Goal: Task Accomplishment & Management: Complete application form

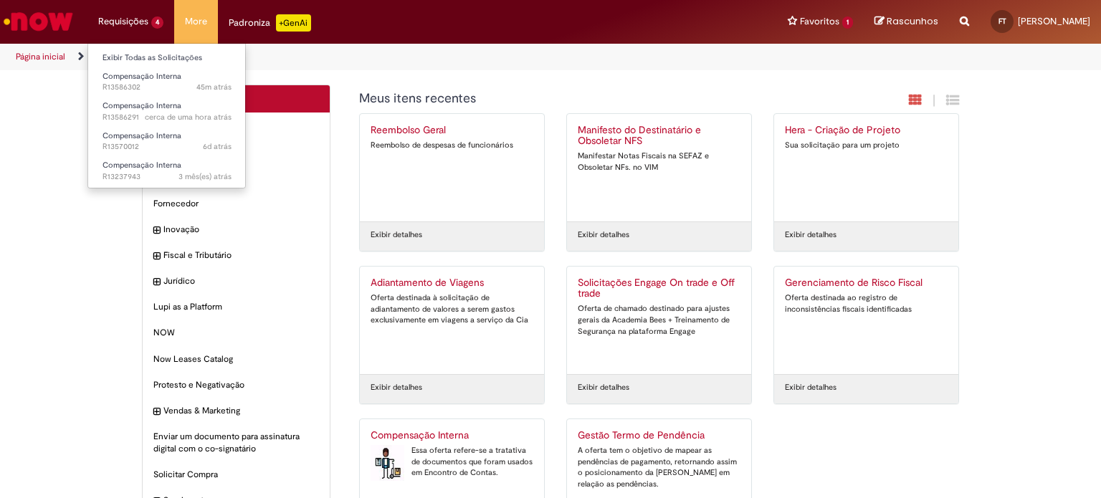
click at [153, 24] on li "Requisições 4 Exibir Todas as Solicitações Compensação Interna 45m atrás 45 min…" at bounding box center [130, 21] width 87 height 43
click at [139, 80] on span "Compensação Interna" at bounding box center [142, 76] width 79 height 11
click at [137, 60] on link "Exibir Todas as Solicitações" at bounding box center [167, 58] width 158 height 16
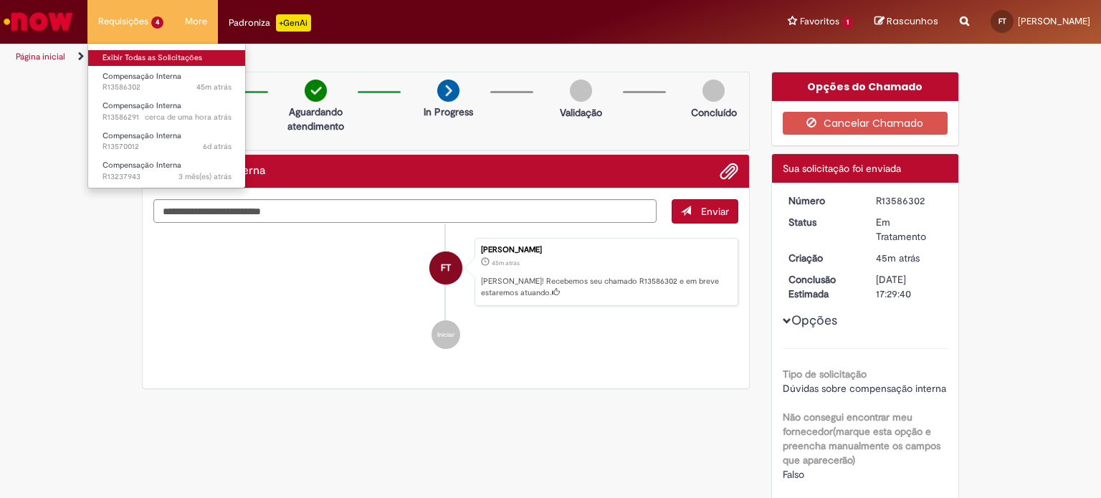
click at [138, 54] on link "Exibir Todas as Solicitações" at bounding box center [167, 58] width 158 height 16
click at [124, 53] on link "Exibir Todas as Solicitações" at bounding box center [167, 58] width 158 height 16
click at [105, 54] on link "Exibir Todas as Solicitações" at bounding box center [167, 58] width 158 height 16
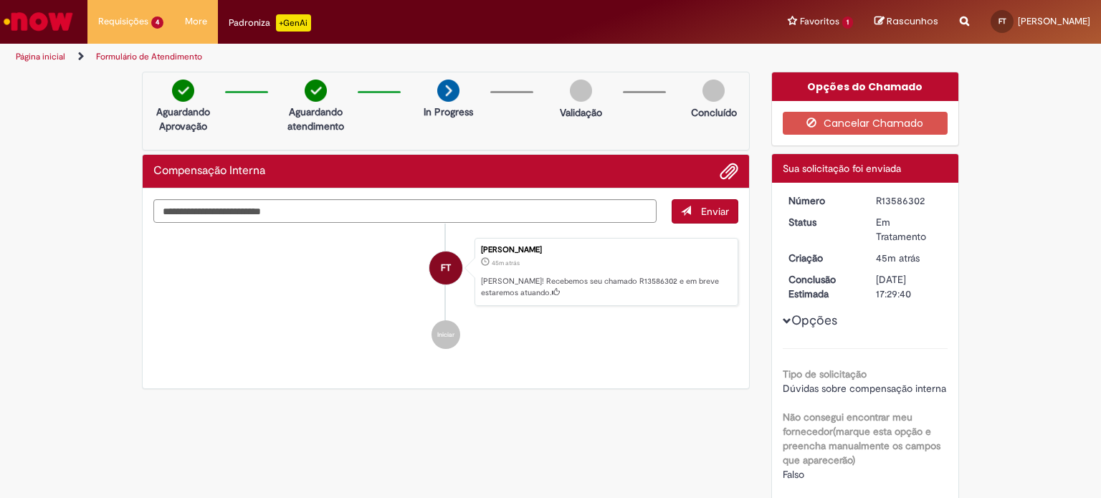
click at [141, 52] on link "Formulário de Atendimento" at bounding box center [149, 56] width 106 height 11
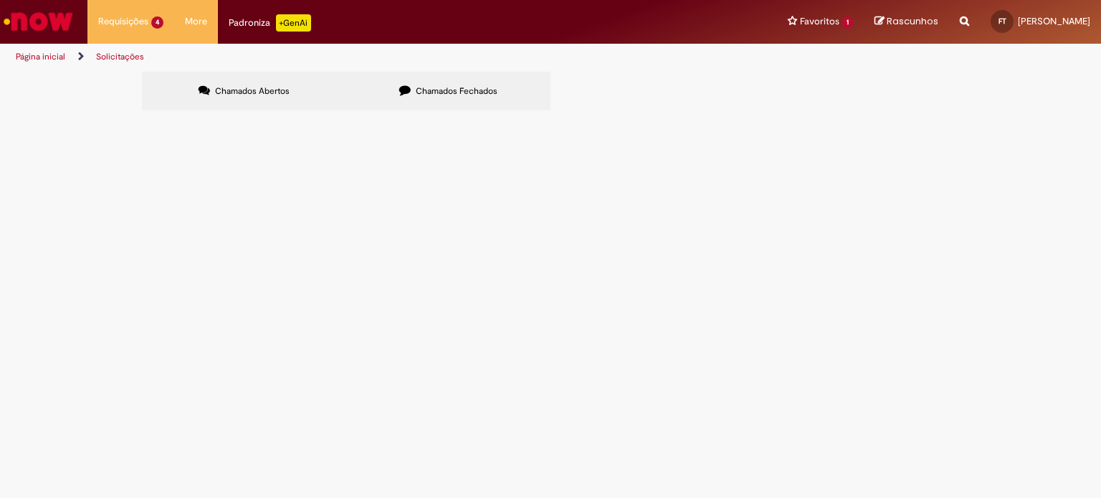
click at [465, 91] on span "Chamados Fechados" at bounding box center [457, 90] width 82 height 11
click at [0, 0] on span "Expirado" at bounding box center [0, 0] width 0 height 0
click at [0, 0] on span "Compensação Interna" at bounding box center [0, 0] width 0 height 0
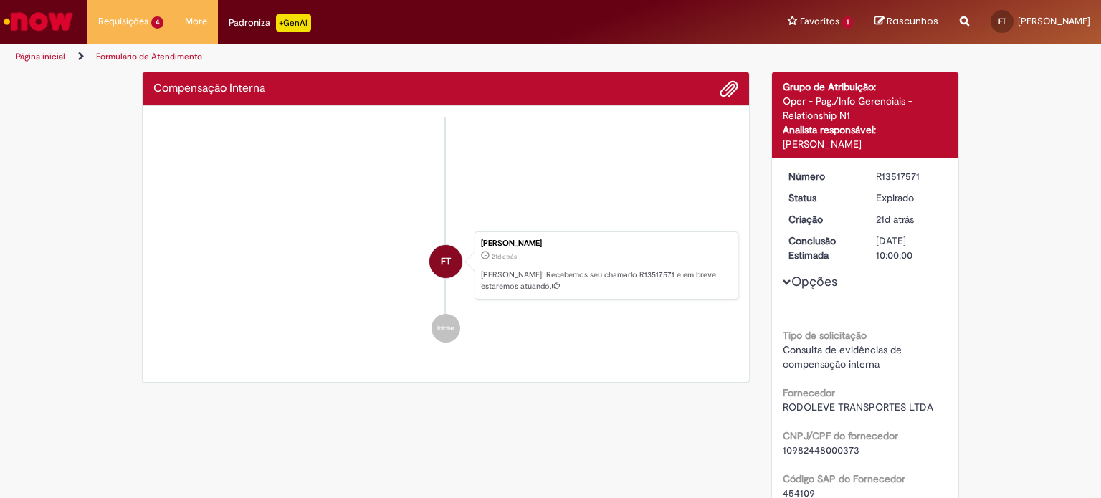
click at [184, 249] on ul "Sistema 9d atrás 9 dias atrás Comentários adicionais Solicitação encerrada por …" at bounding box center [445, 237] width 585 height 241
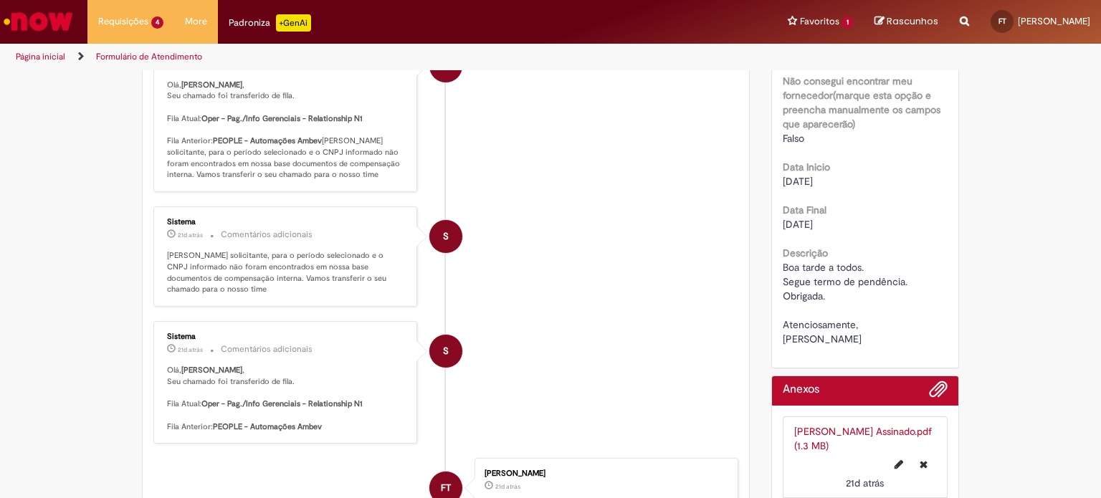
scroll to position [226, 0]
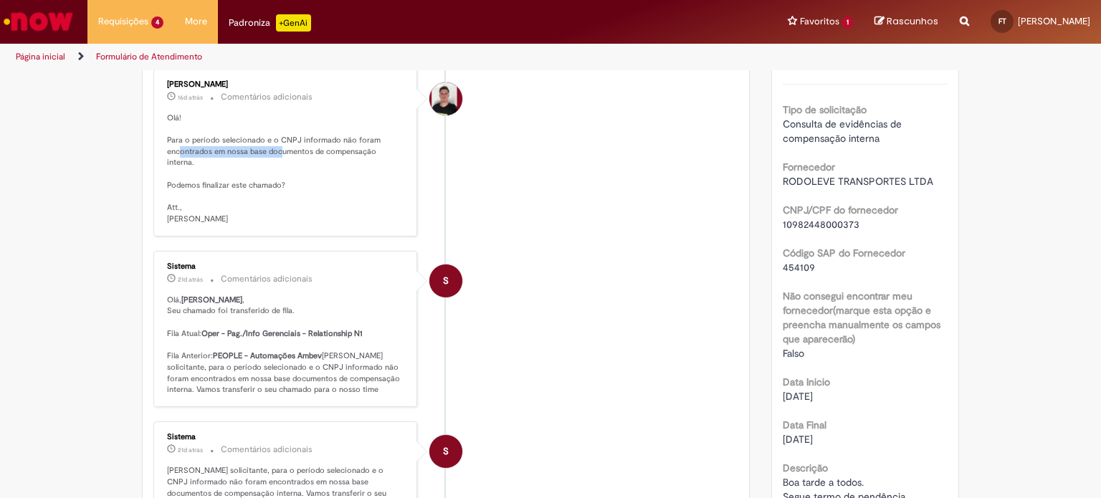
drag, startPoint x: 174, startPoint y: 151, endPoint x: 287, endPoint y: 155, distance: 112.7
click at [278, 154] on p "Olá! Para o período selecionado e o CNPJ informado não foram encontrados em nos…" at bounding box center [286, 169] width 239 height 113
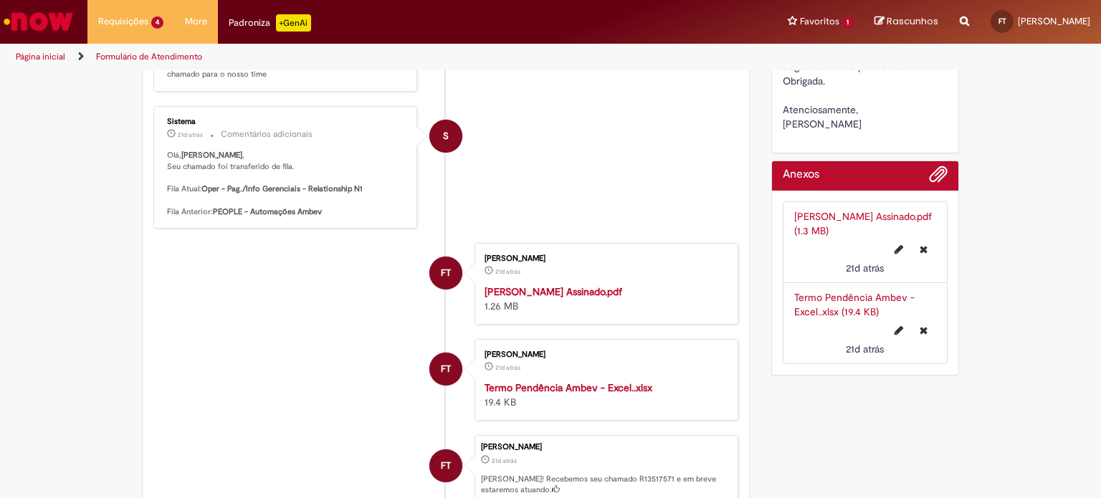
scroll to position [584, 0]
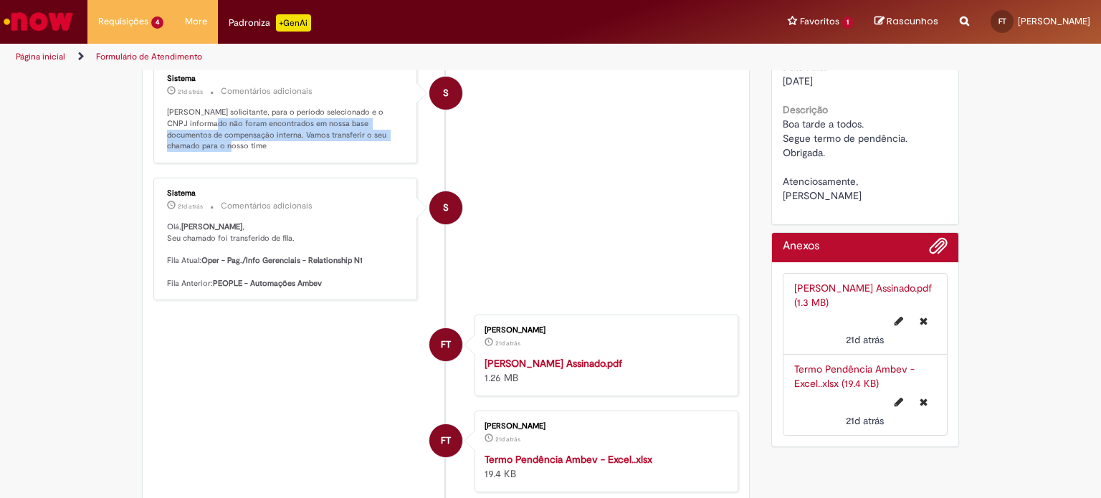
drag, startPoint x: 181, startPoint y: 128, endPoint x: 288, endPoint y: 154, distance: 110.1
click at [288, 152] on p "Caro solicitante, para o período selecionado e o CNPJ informado não foram encon…" at bounding box center [286, 129] width 239 height 45
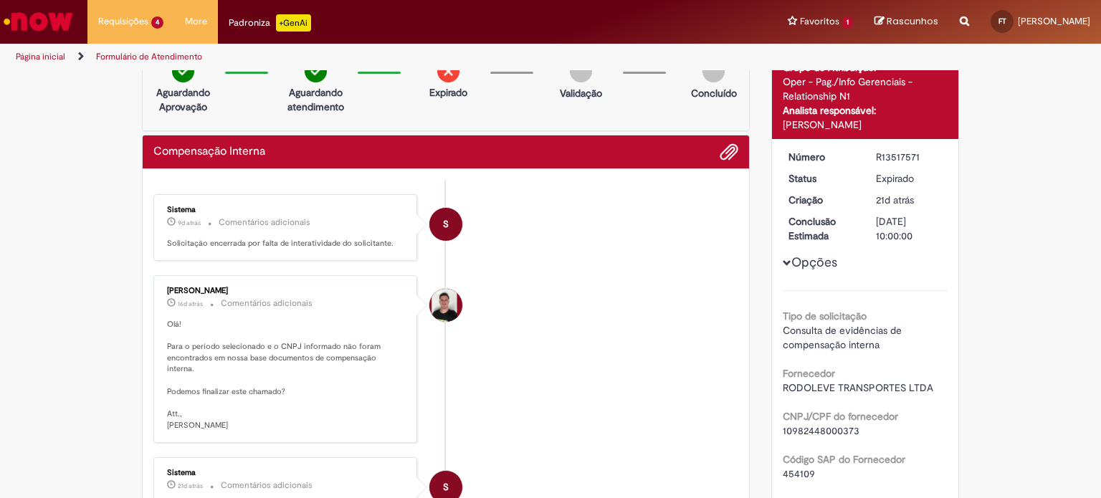
scroll to position [11, 0]
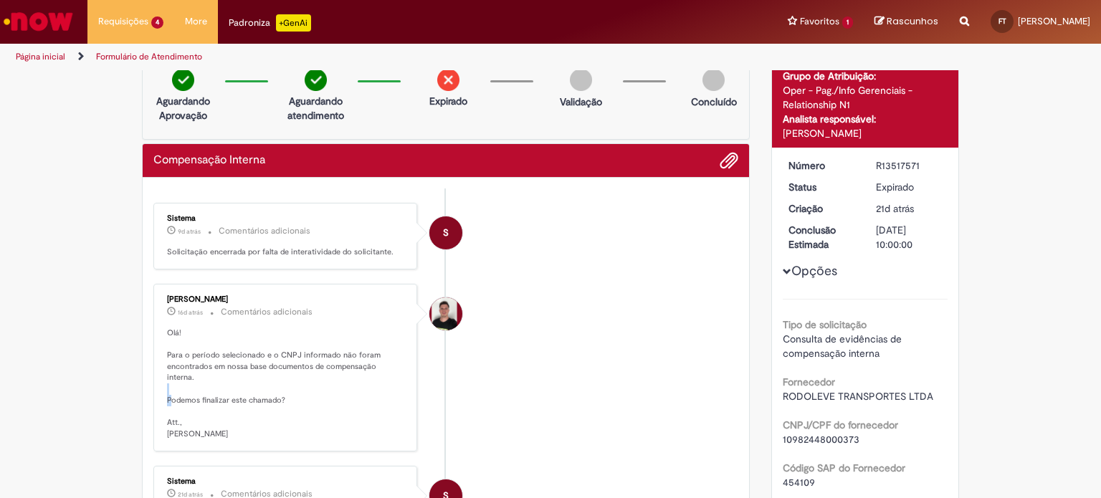
drag, startPoint x: 164, startPoint y: 383, endPoint x: 293, endPoint y: 381, distance: 128.4
click at [293, 381] on p "Olá! Para o período selecionado e o CNPJ informado não foram encontrados em nos…" at bounding box center [286, 384] width 239 height 113
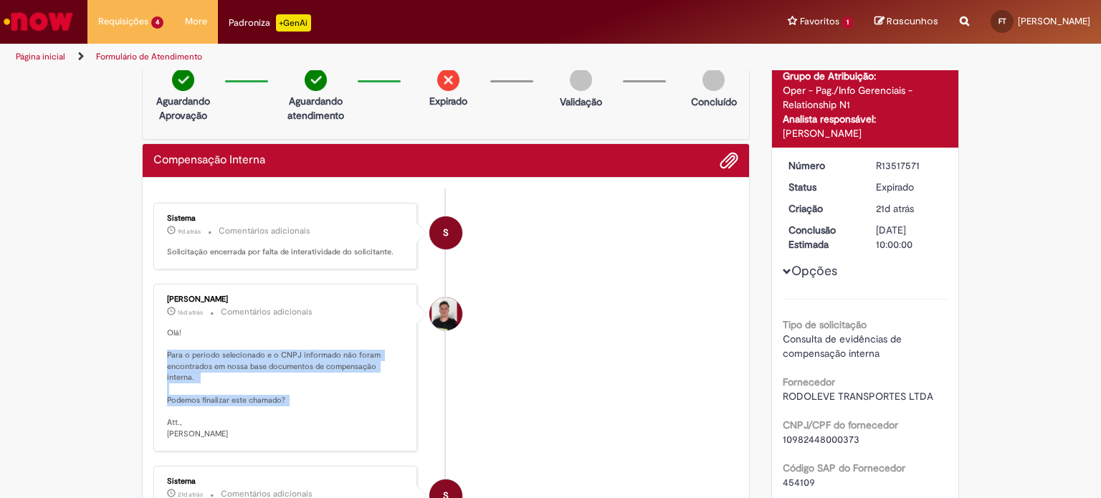
drag, startPoint x: 265, startPoint y: 395, endPoint x: 196, endPoint y: 358, distance: 78.3
click at [158, 356] on div "Matheus Henrique Drudi 16d atrás 16 dias atrás Comentários adicionais Olá! Para…" at bounding box center [285, 367] width 255 height 159
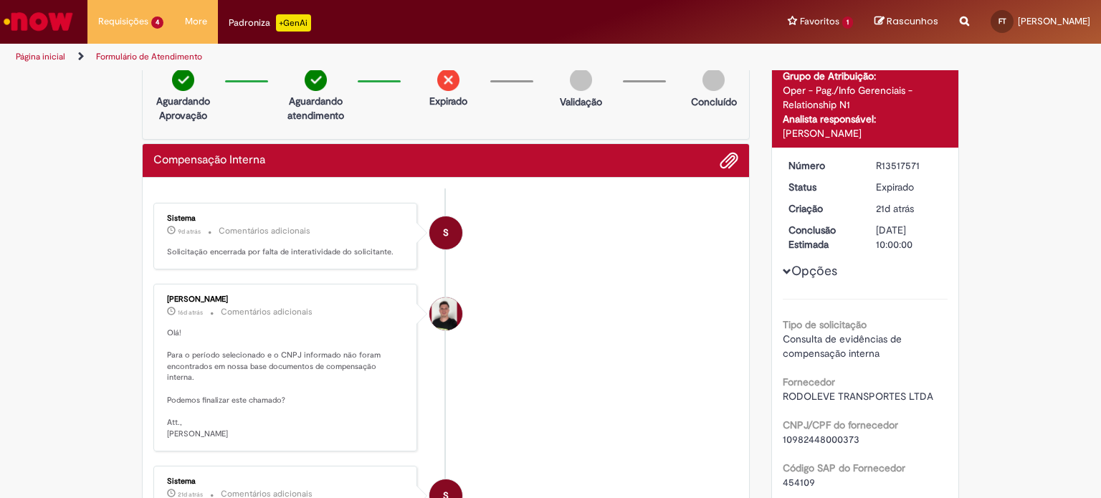
click at [207, 323] on div "Matheus Henrique Drudi 16d atrás 16 dias atrás Comentários adicionais Olá! Para…" at bounding box center [285, 367] width 255 height 159
drag, startPoint x: 304, startPoint y: 357, endPoint x: 331, endPoint y: 361, distance: 26.9
click at [331, 361] on p "Olá! Para o período selecionado e o CNPJ informado não foram encontrados em nos…" at bounding box center [286, 384] width 239 height 113
drag, startPoint x: 171, startPoint y: 253, endPoint x: 386, endPoint y: 256, distance: 215.1
click at [386, 256] on div "Sistema 9d atrás 9 dias atrás Comentários adicionais Solicitação encerrada por …" at bounding box center [285, 236] width 255 height 58
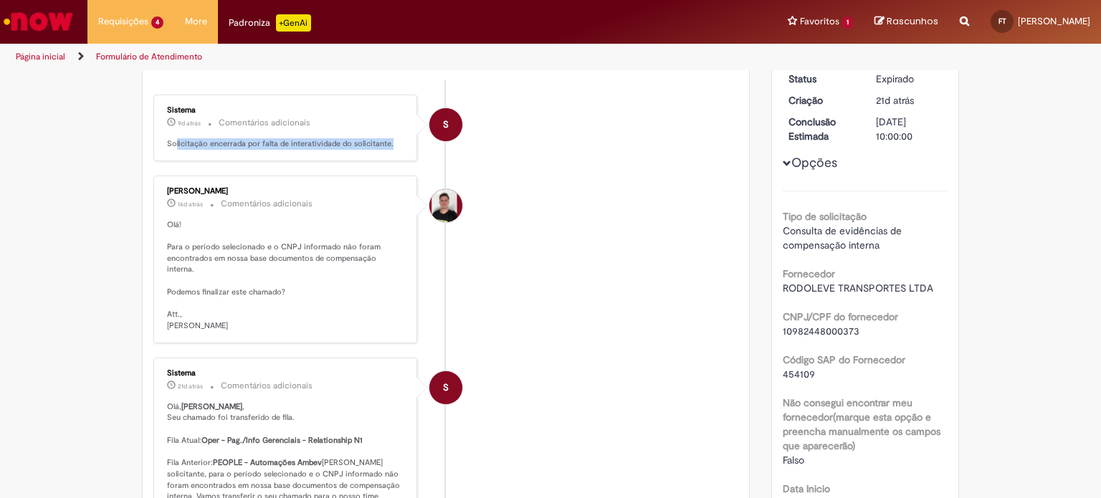
scroll to position [114, 0]
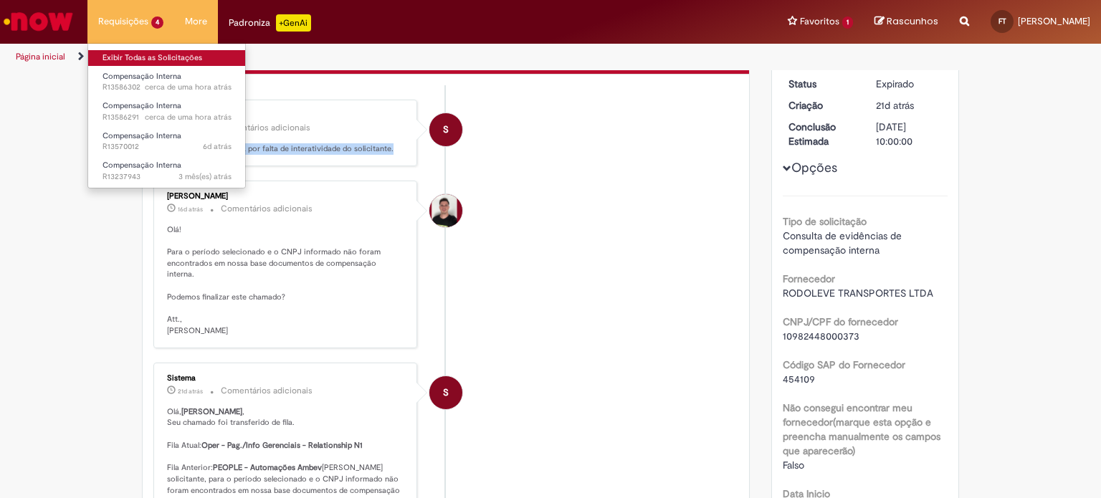
click at [121, 56] on link "Exibir Todas as Solicitações" at bounding box center [167, 58] width 158 height 16
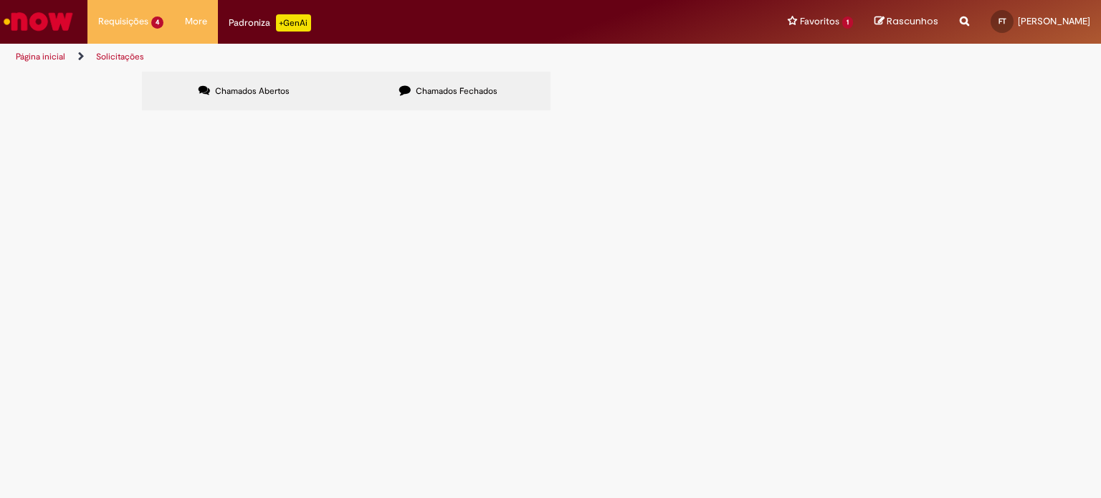
drag, startPoint x: 407, startPoint y: 71, endPoint x: 407, endPoint y: 102, distance: 30.8
click at [407, 73] on label "Chamados Fechados" at bounding box center [448, 91] width 204 height 39
click at [407, 103] on label "Chamados Fechados" at bounding box center [448, 91] width 204 height 39
click at [0, 0] on span "Gestão Termo de Pendência" at bounding box center [0, 0] width 0 height 0
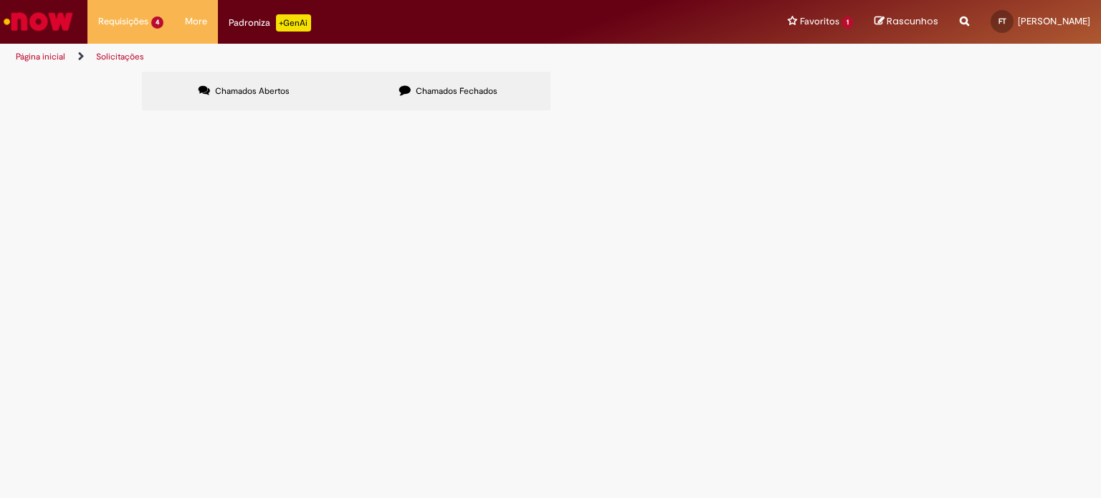
click at [0, 0] on span "R13264464" at bounding box center [0, 0] width 0 height 0
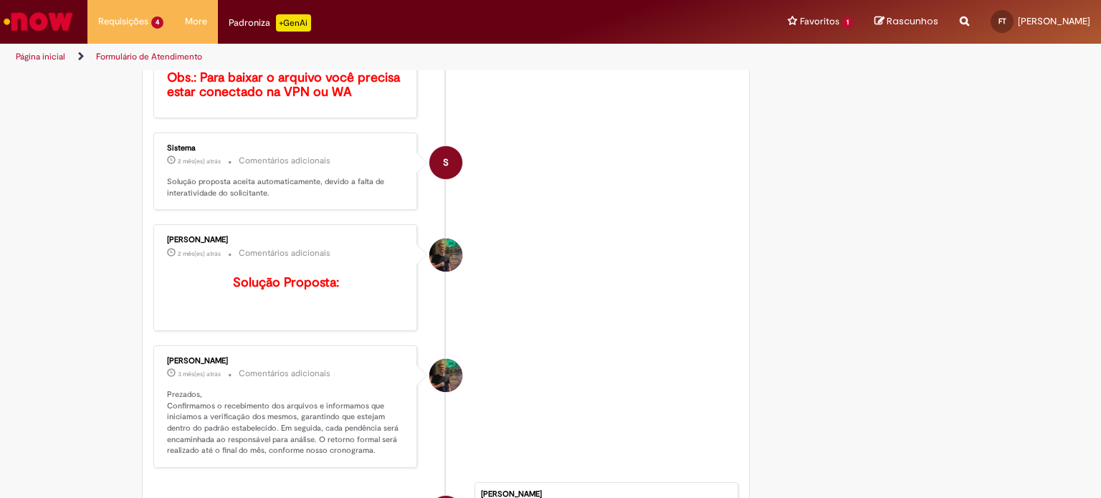
scroll to position [324, 0]
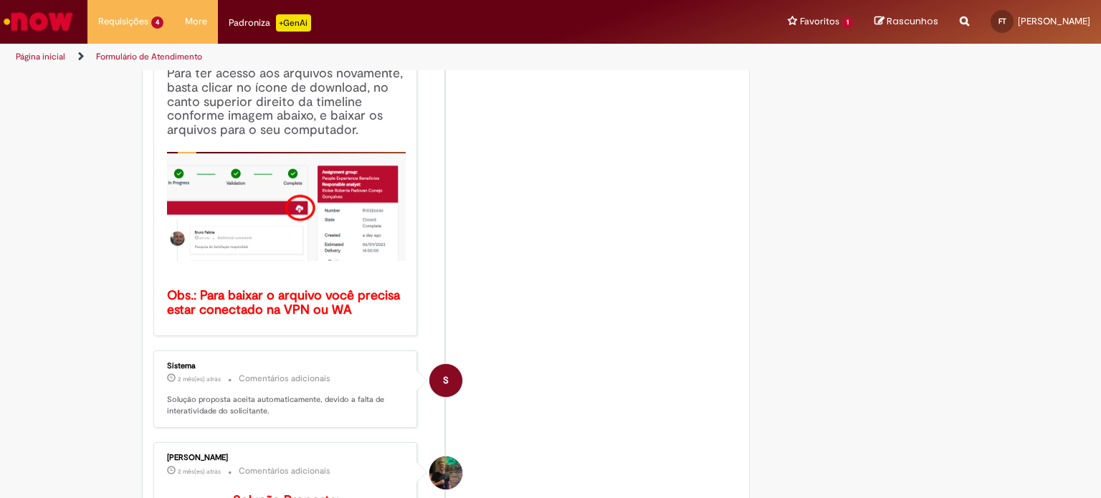
drag, startPoint x: 19, startPoint y: 14, endPoint x: 63, endPoint y: 19, distance: 44.0
click at [63, 19] on img "Ir para a Homepage" at bounding box center [38, 21] width 74 height 29
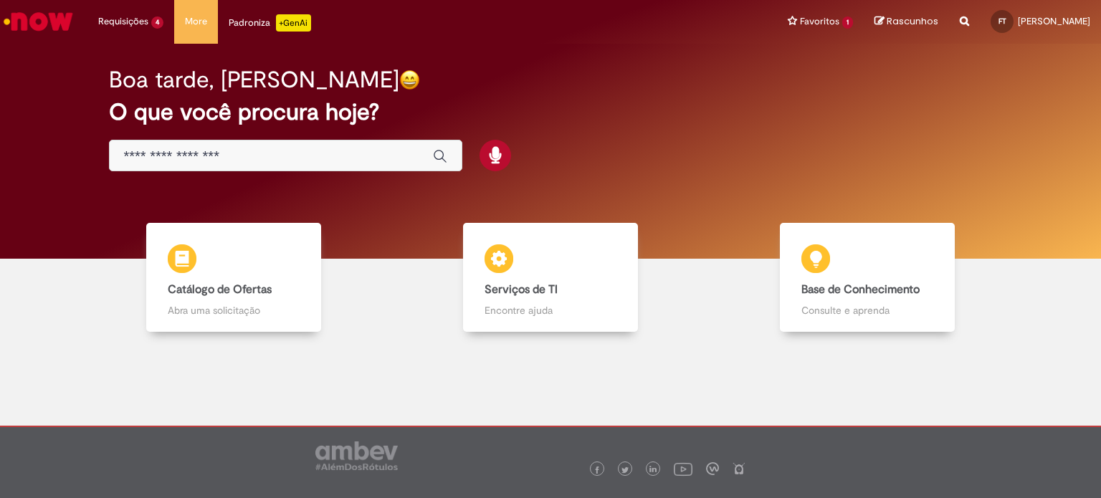
drag, startPoint x: 0, startPoint y: 0, endPoint x: 700, endPoint y: 159, distance: 717.7
click at [700, 159] on div "Boa tarde, FERNANDA O que você procura hoje?" at bounding box center [551, 120] width 934 height 122
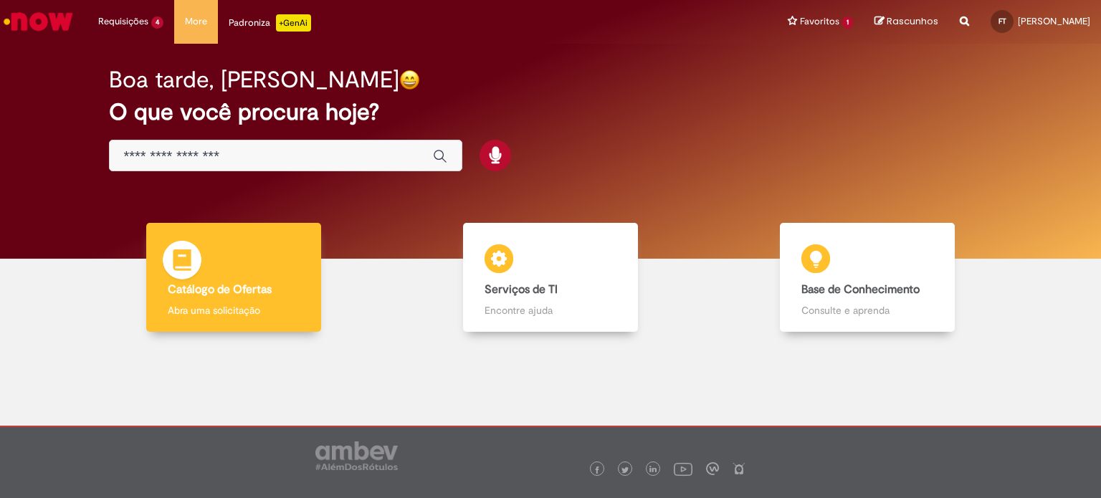
click at [287, 290] on h4 "Catálogo de Ofertas" at bounding box center [233, 290] width 131 height 13
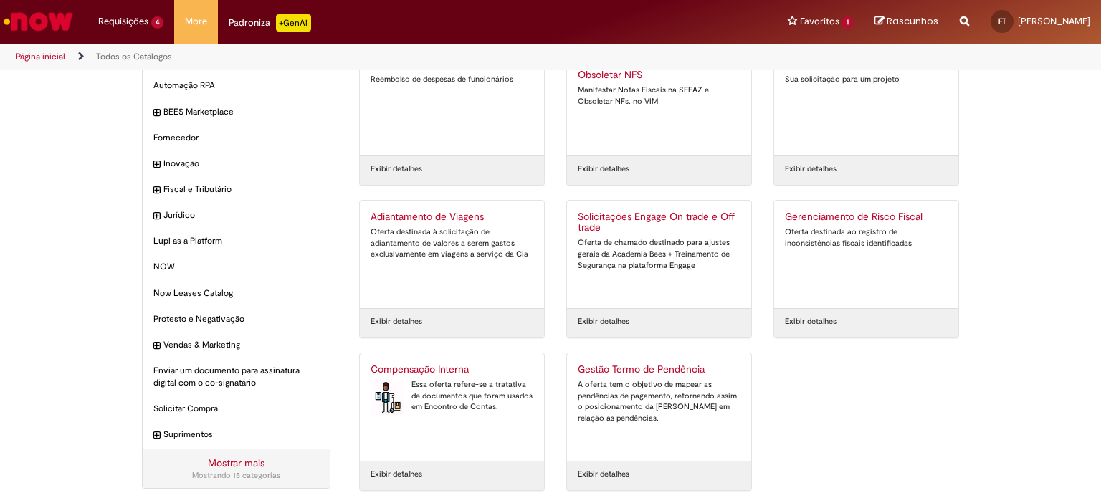
scroll to position [72, 0]
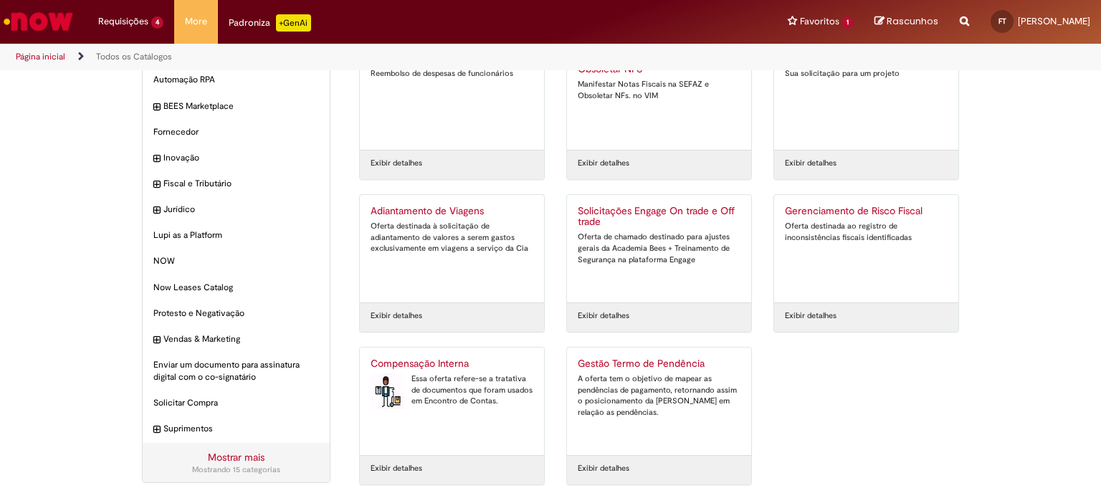
click at [594, 464] on link "Exibir detalhes" at bounding box center [604, 468] width 52 height 11
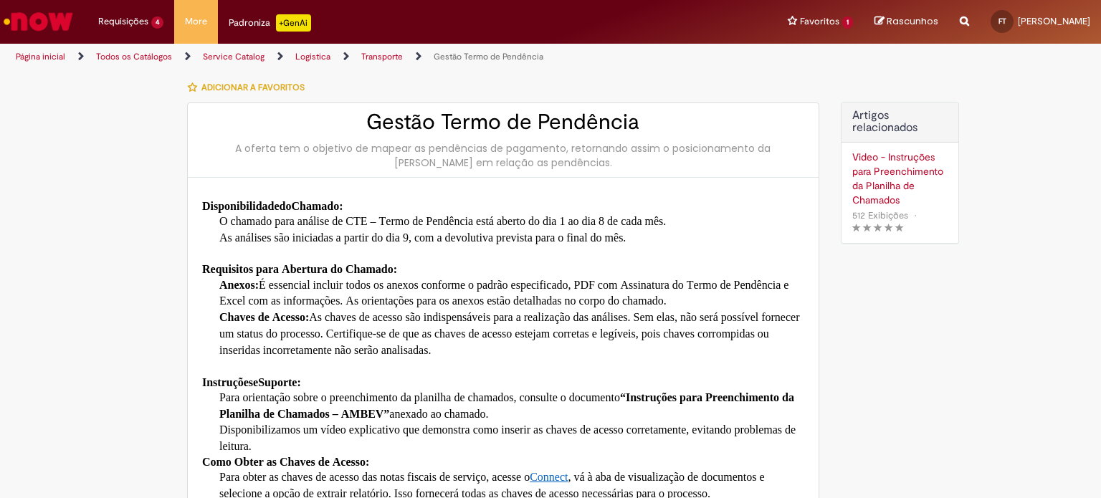
type input "**********"
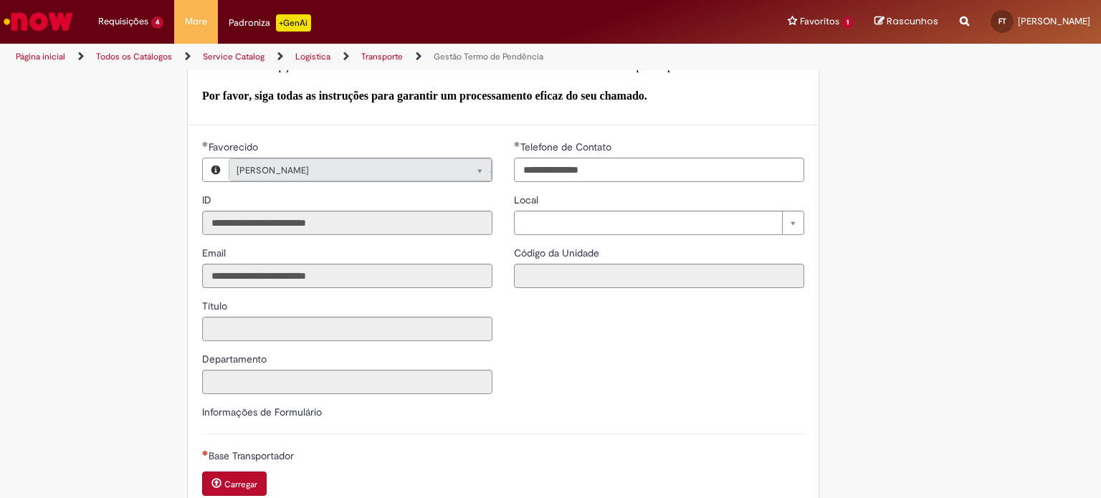
scroll to position [430, 0]
click at [304, 374] on input "Departamento" at bounding box center [347, 380] width 290 height 24
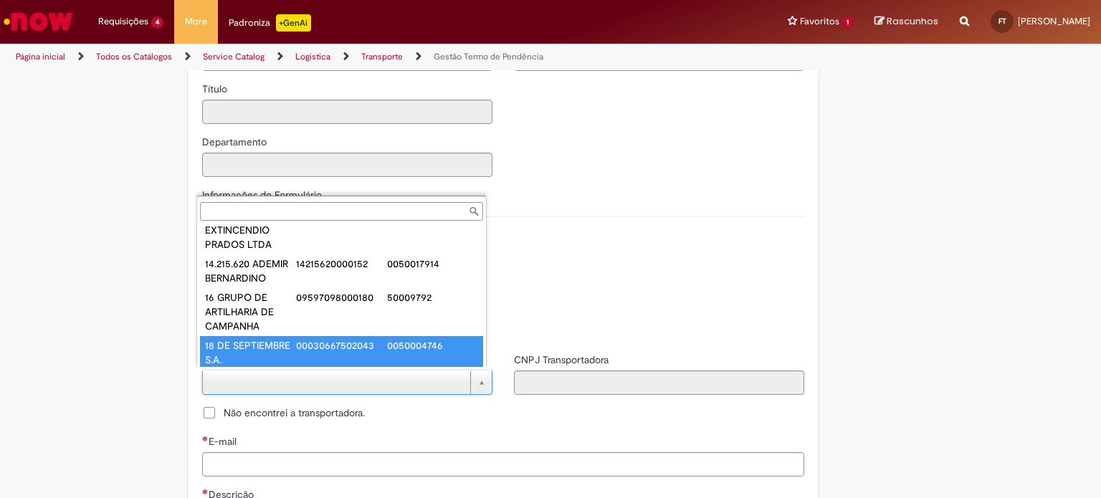
scroll to position [0, 0]
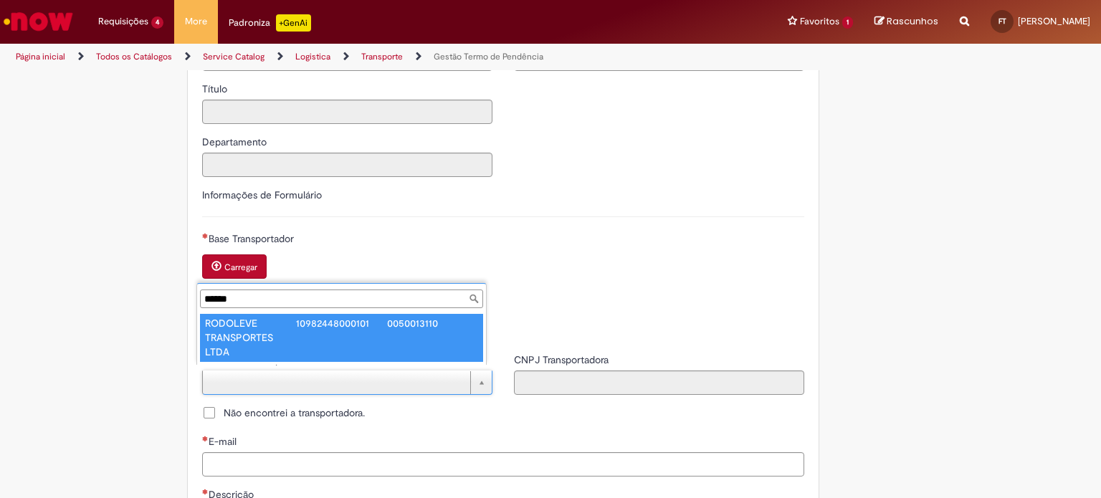
type input "******"
type input "**********"
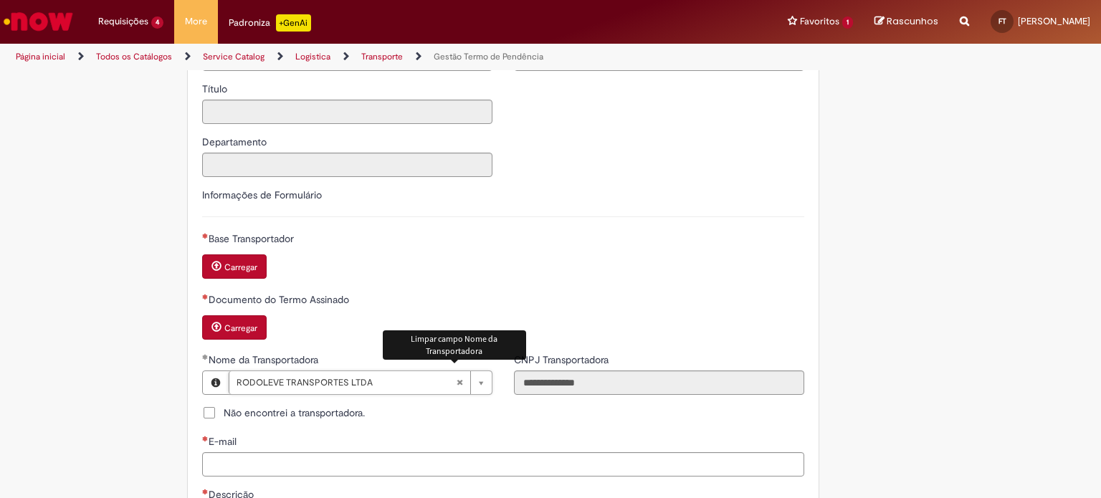
scroll to position [789, 0]
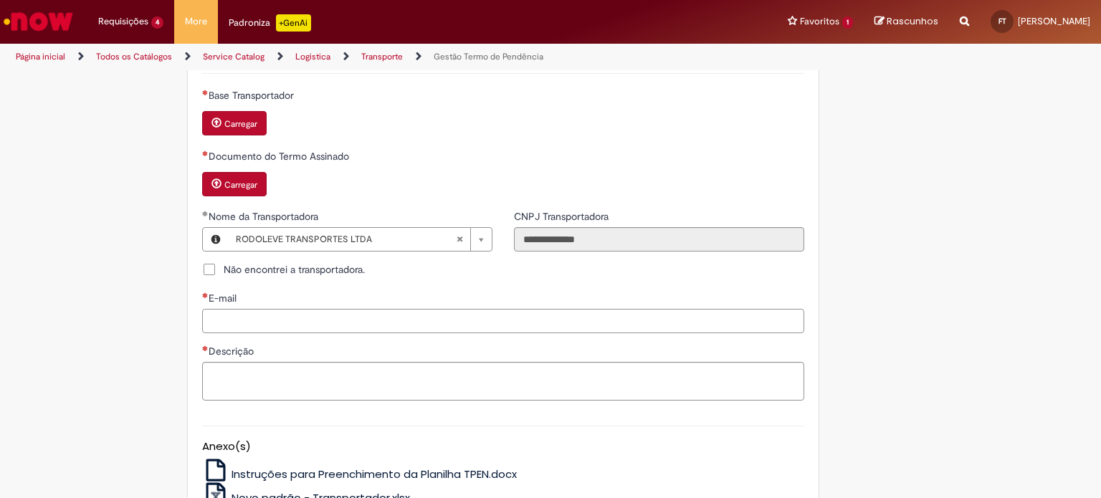
click at [229, 309] on input "E-mail" at bounding box center [503, 321] width 602 height 24
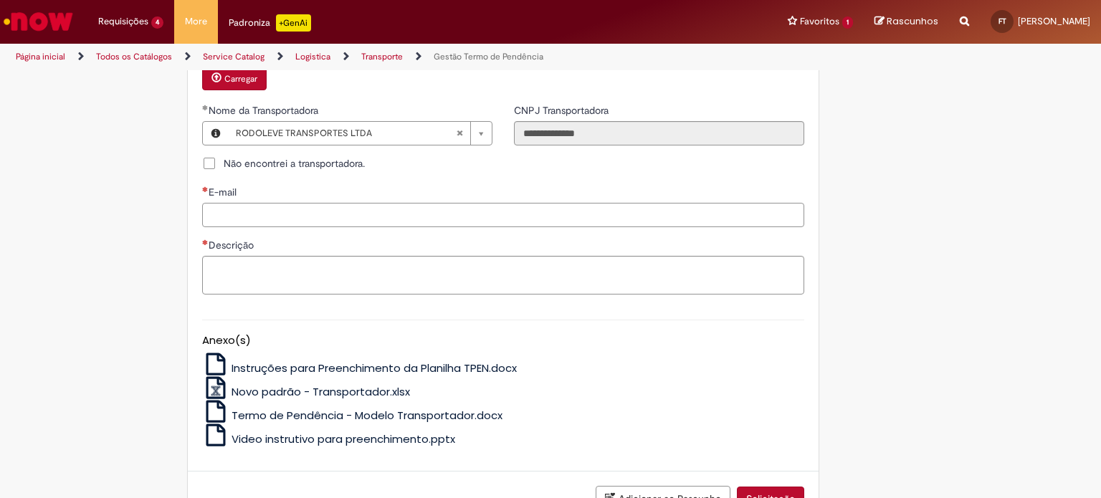
scroll to position [932, 0]
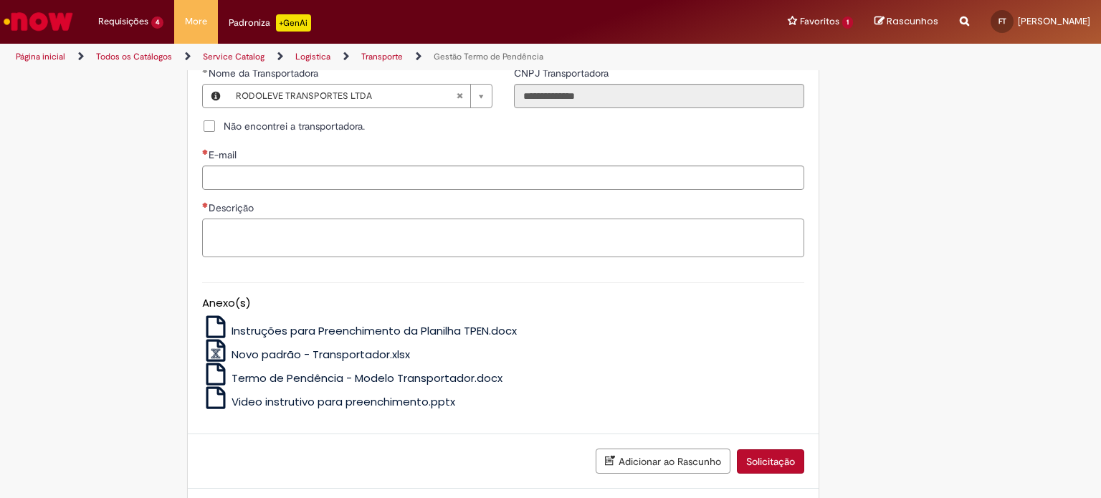
click at [270, 225] on textarea "Descrição" at bounding box center [503, 238] width 602 height 39
click at [214, 372] on icon at bounding box center [215, 375] width 27 height 22
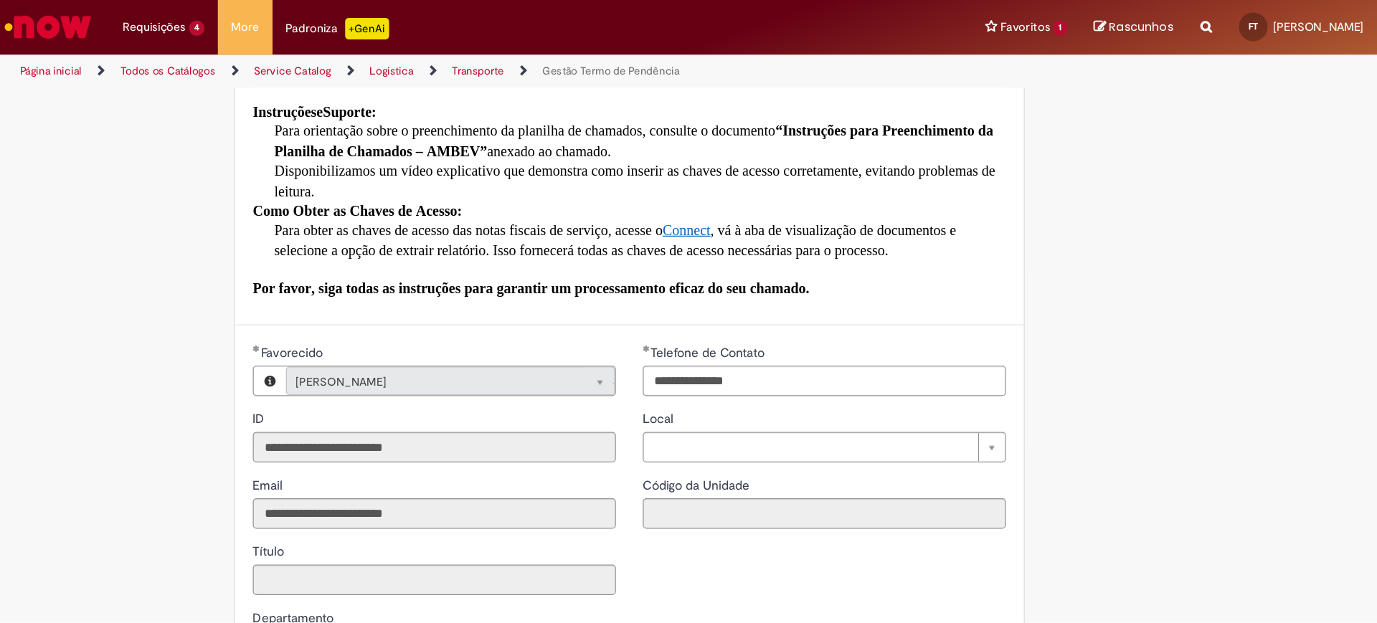
scroll to position [287, 0]
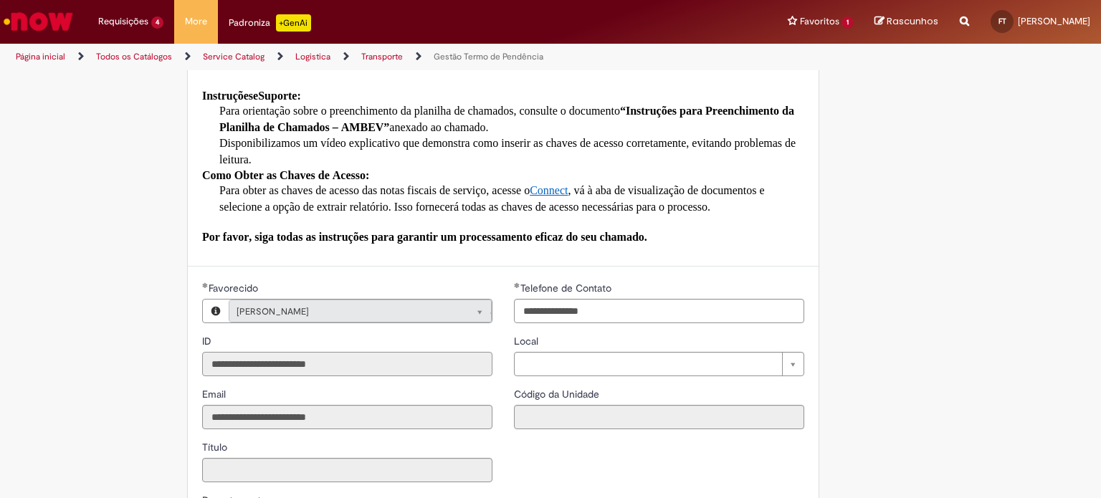
drag, startPoint x: 347, startPoint y: 364, endPoint x: 163, endPoint y: 352, distance: 184.7
click at [163, 352] on div "Adicionar a Favoritos Gestão Termo de Pendência A oferta tem o objetivo de mape…" at bounding box center [480, 499] width 699 height 1426
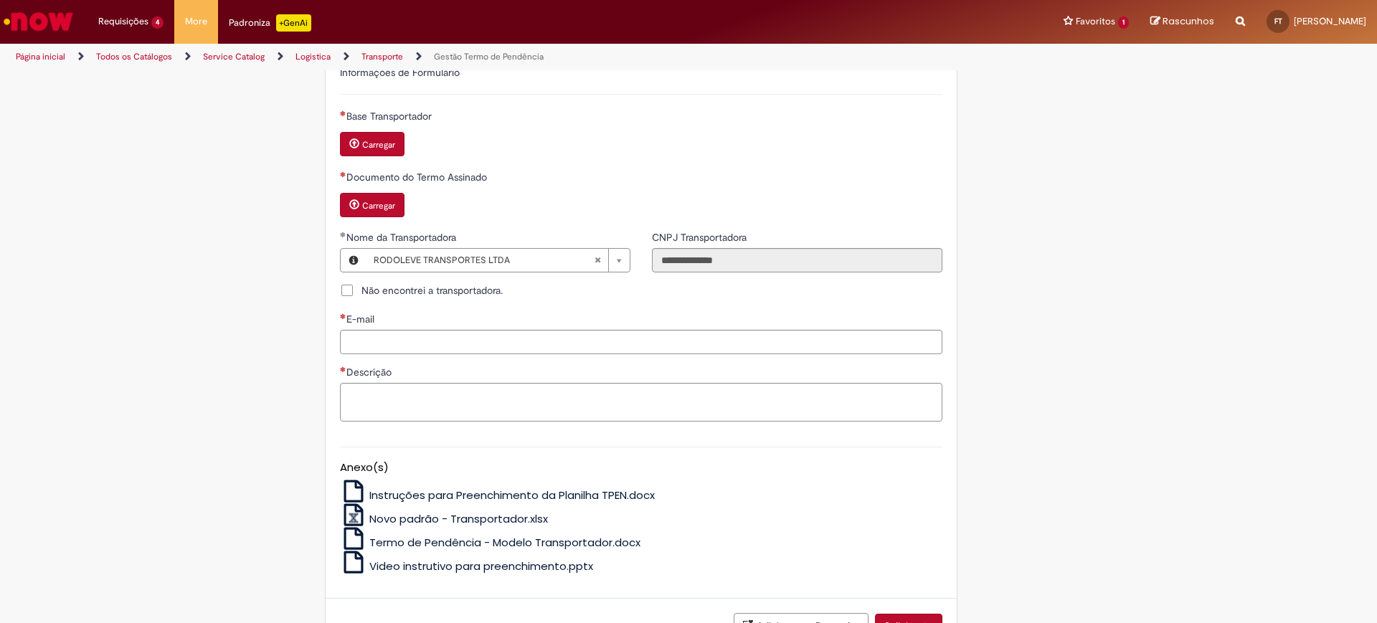
scroll to position [771, 0]
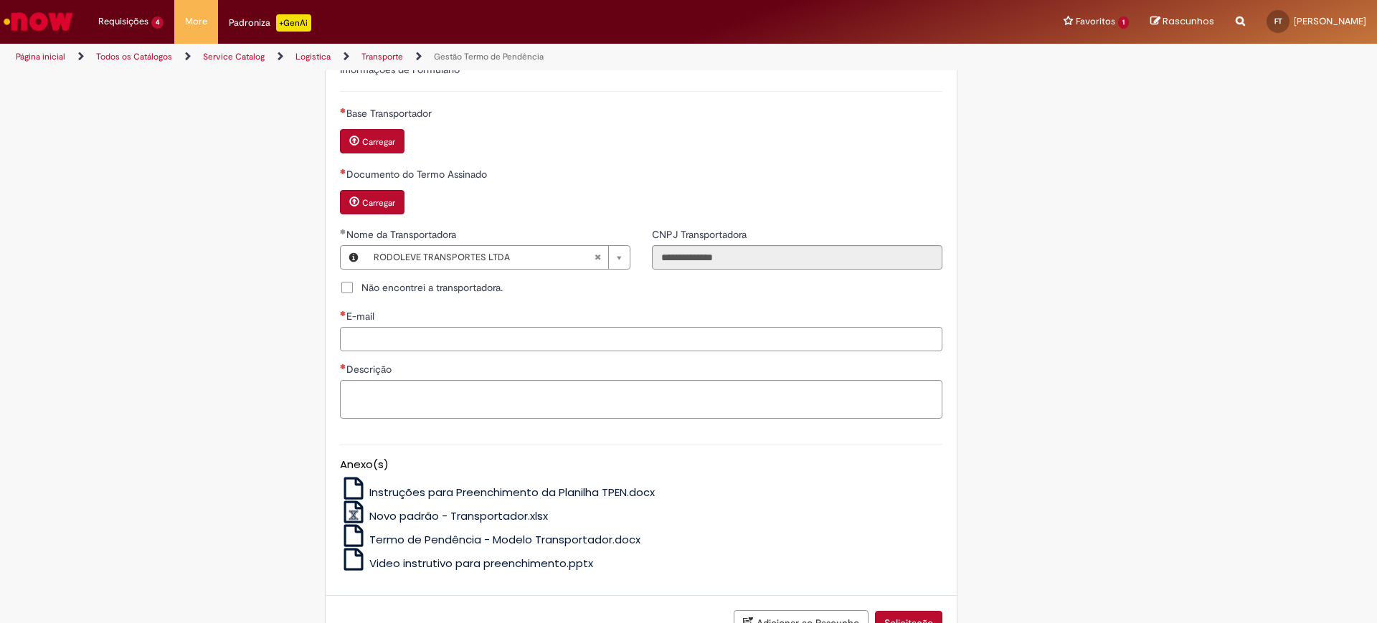
click at [399, 327] on input "E-mail" at bounding box center [641, 339] width 602 height 24
paste input "**********"
type input "**********"
click at [392, 387] on textarea "Descrição" at bounding box center [641, 399] width 602 height 39
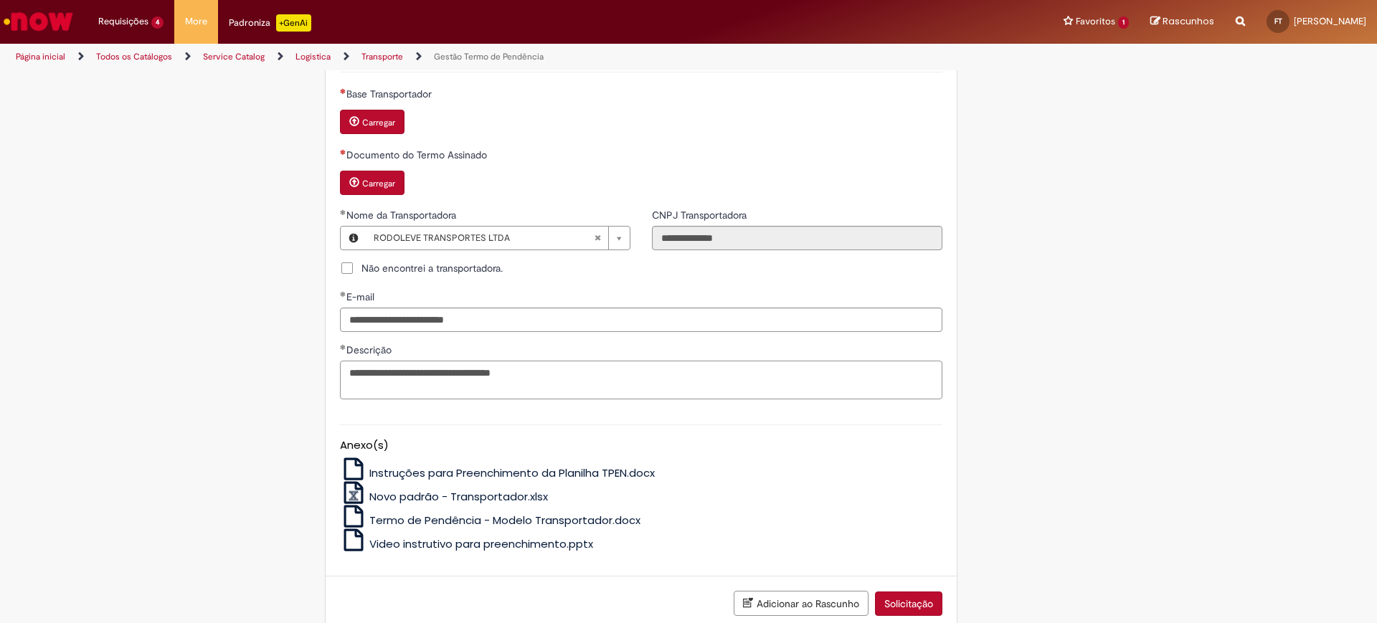
scroll to position [873, 0]
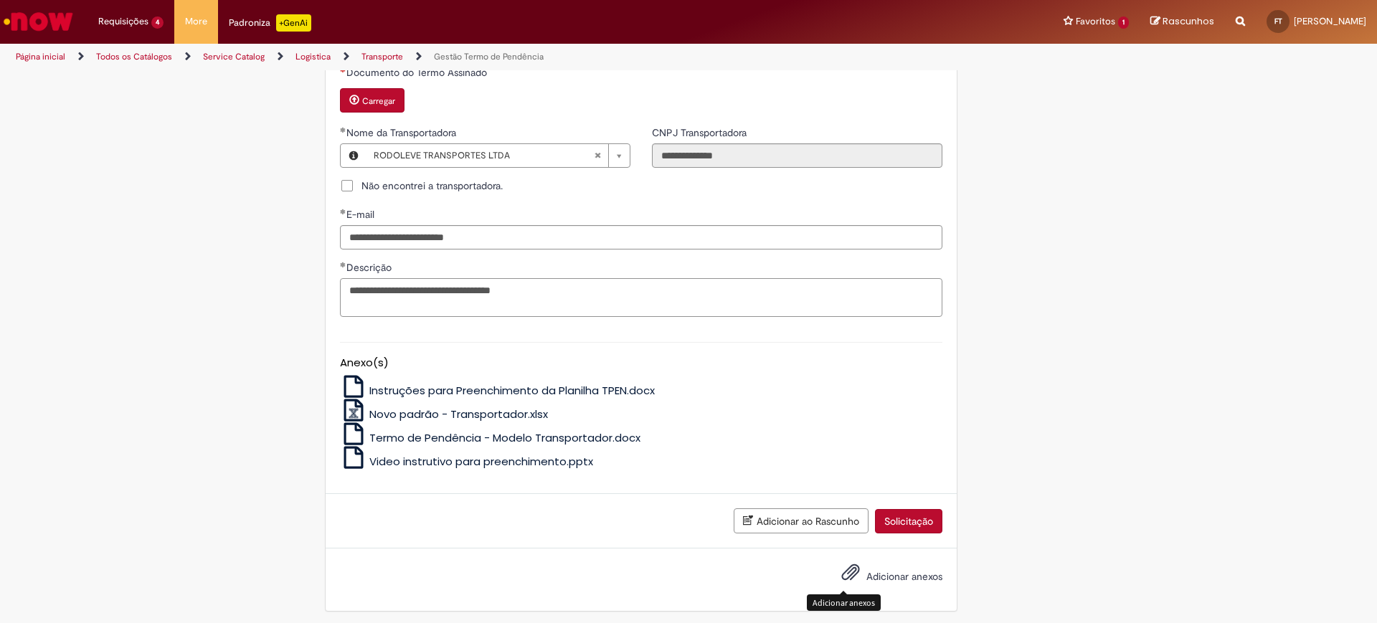
type textarea "**********"
click at [838, 498] on button "Adicionar anexos" at bounding box center [851, 575] width 26 height 33
click at [910, 498] on span "Adicionar anexos" at bounding box center [904, 576] width 76 height 13
click at [0, 0] on input "Adicionar anexos" at bounding box center [0, 0] width 0 height 0
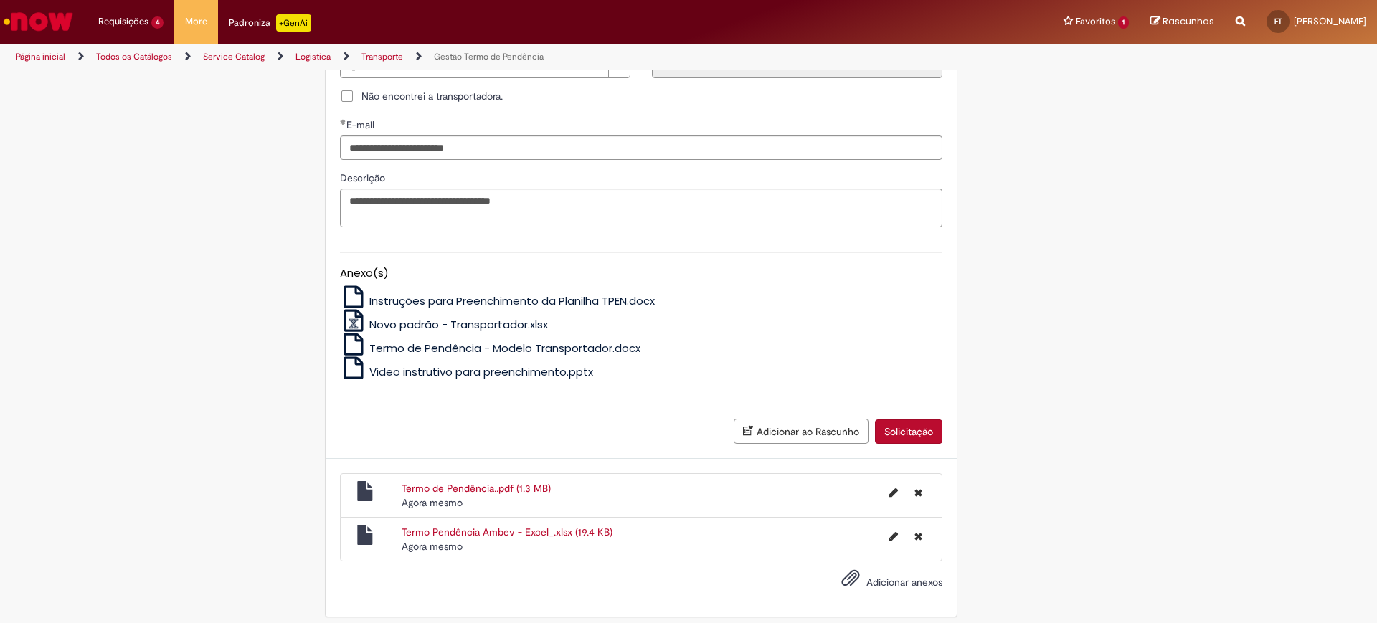
scroll to position [968, 0]
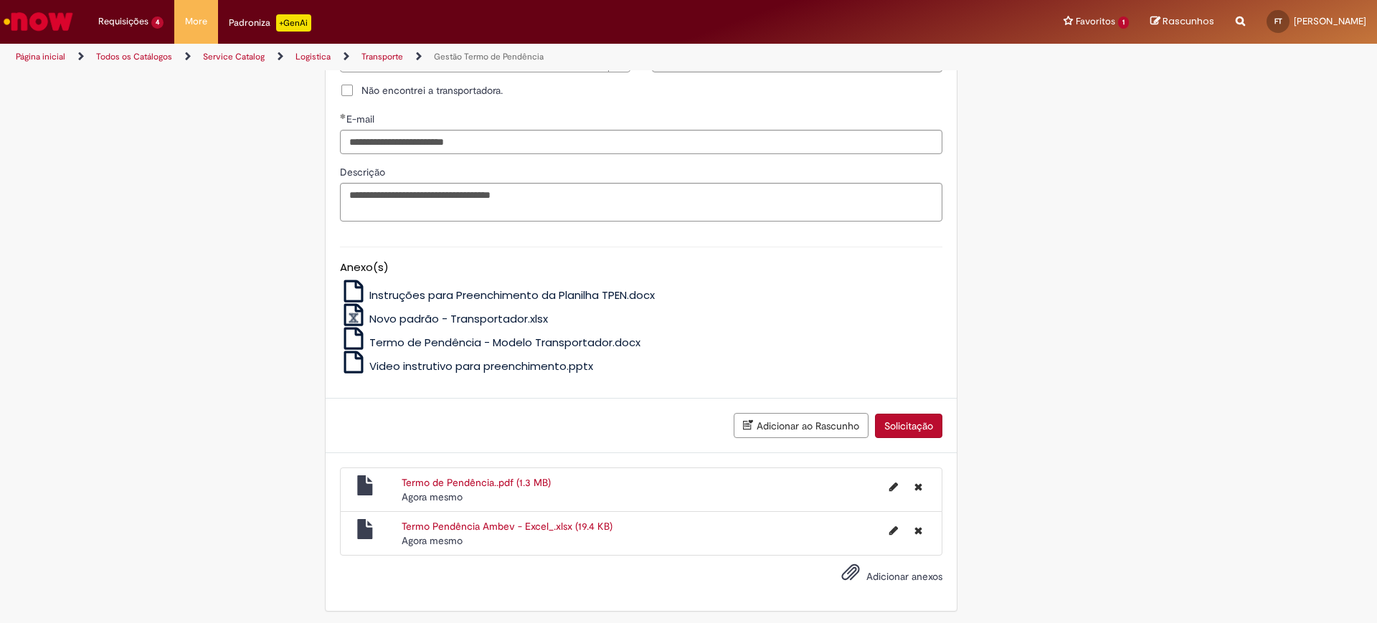
click at [919, 422] on button "Solicitação" at bounding box center [908, 426] width 67 height 24
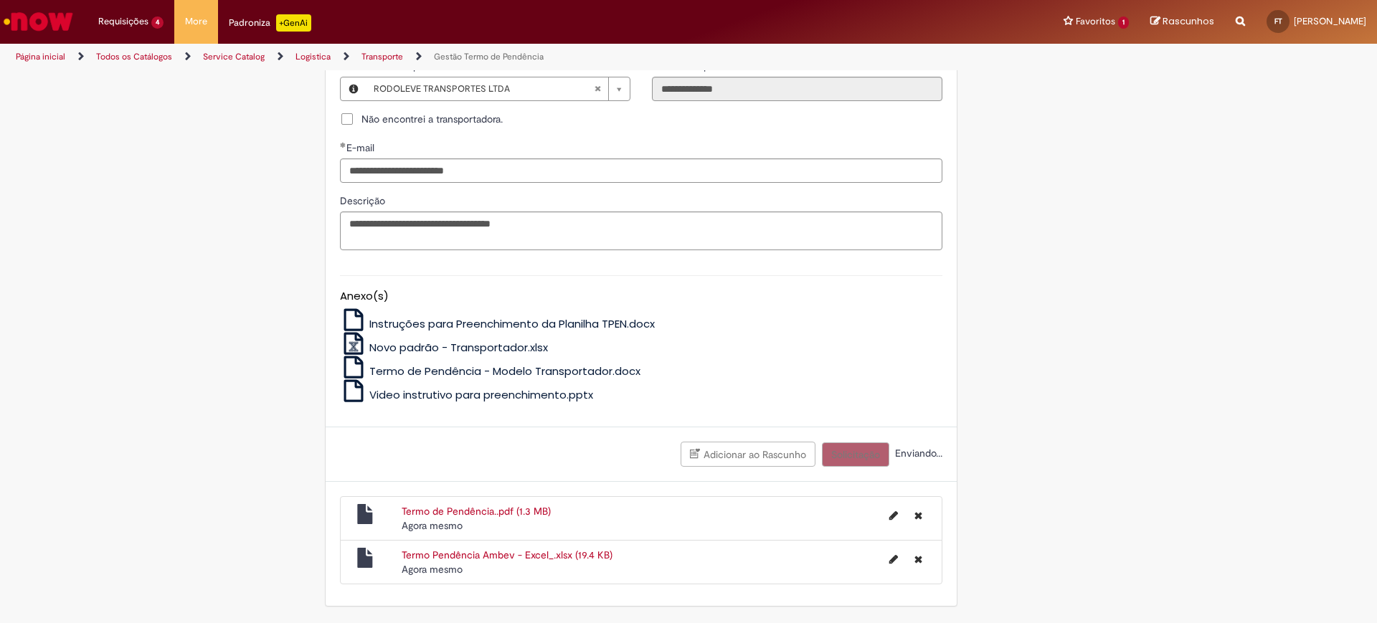
scroll to position [561, 0]
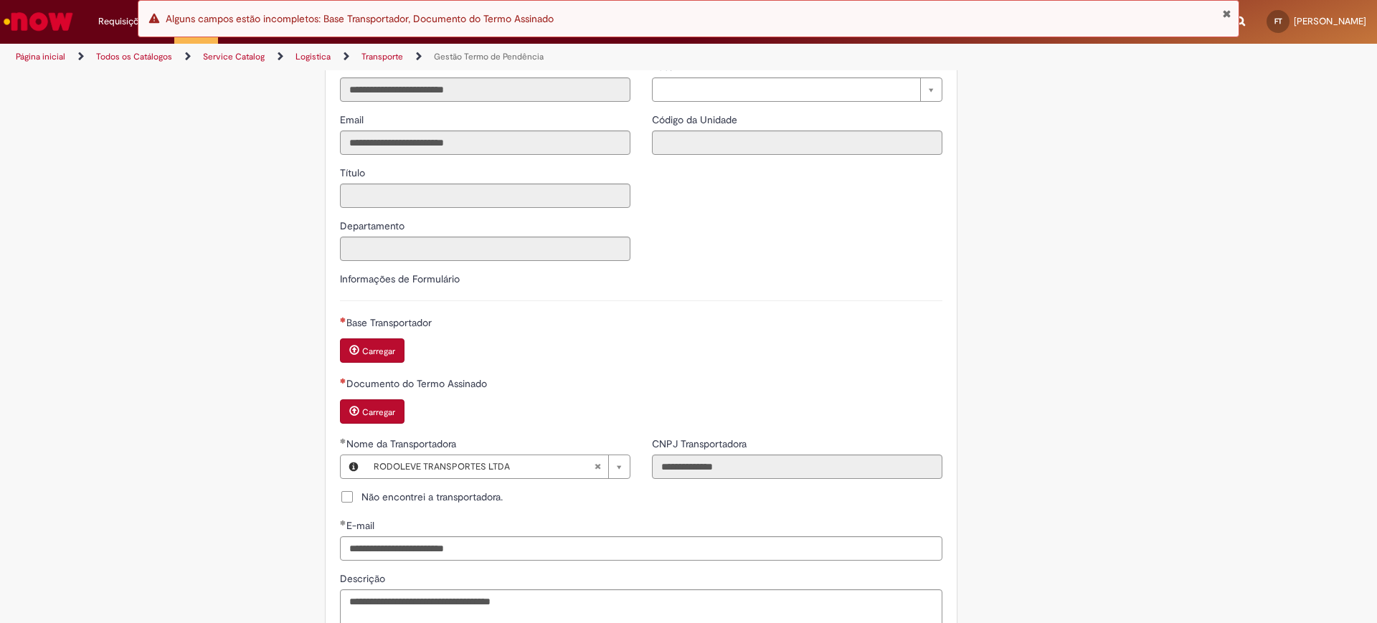
click at [351, 345] on span "Carregar anexo de Base Transportador Required" at bounding box center [354, 350] width 10 height 10
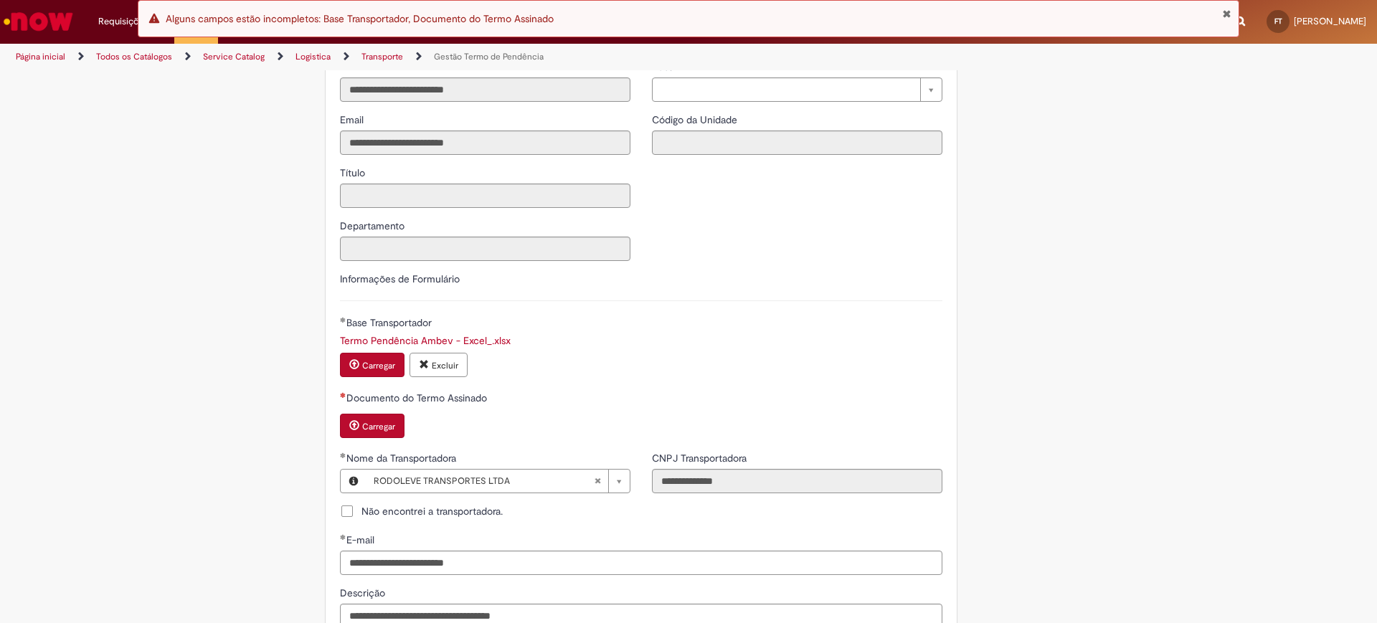
click at [369, 421] on small "Carregar" at bounding box center [378, 426] width 33 height 11
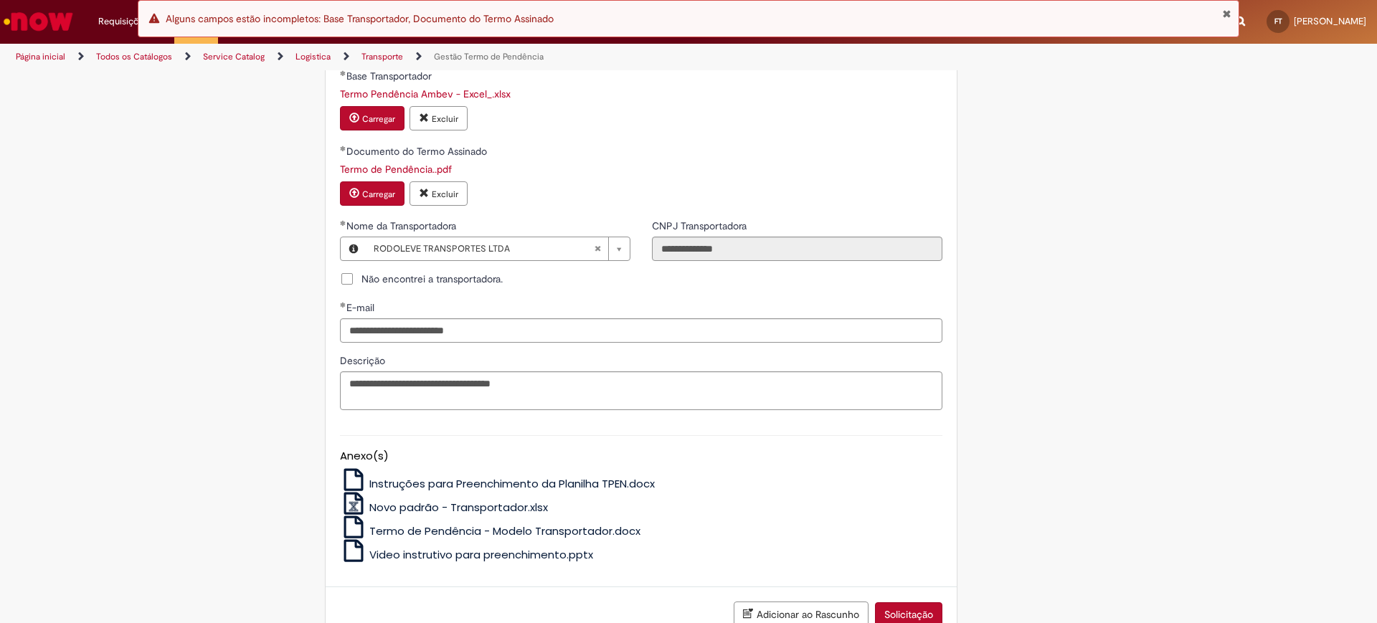
scroll to position [997, 0]
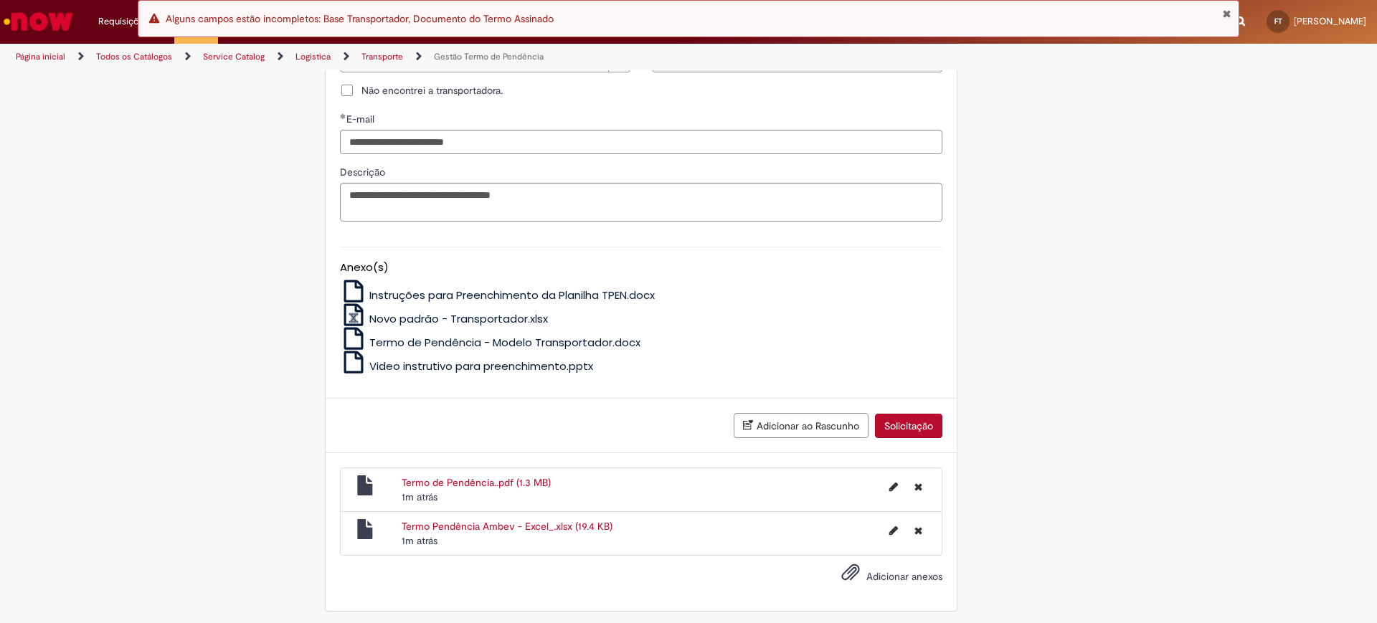
click at [886, 414] on button "Solicitação" at bounding box center [908, 426] width 67 height 24
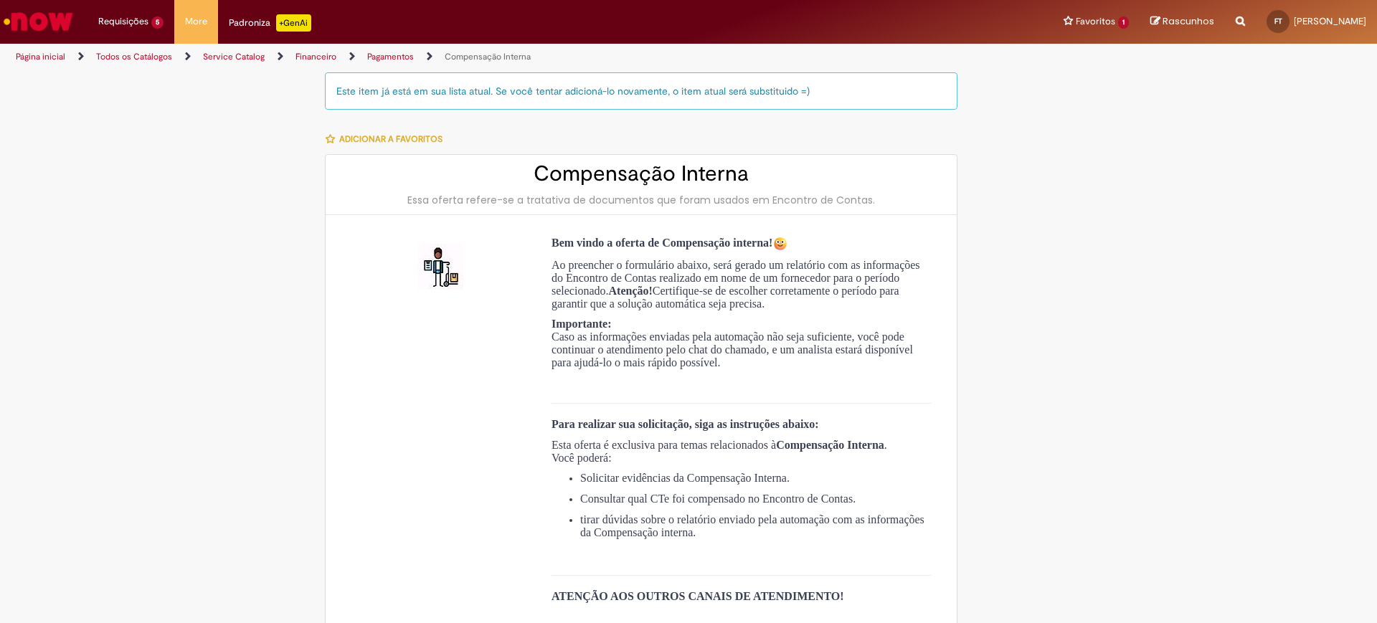
select select "**********"
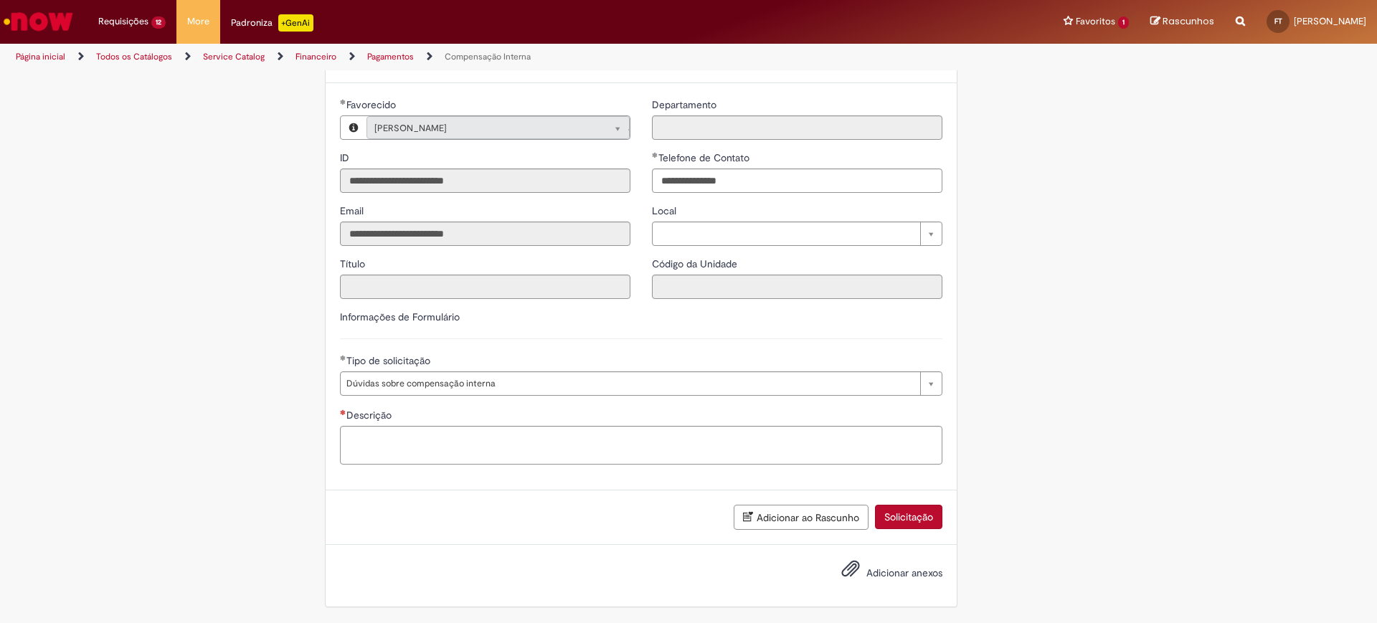
click at [313, 57] on link "Financeiro" at bounding box center [315, 56] width 41 height 11
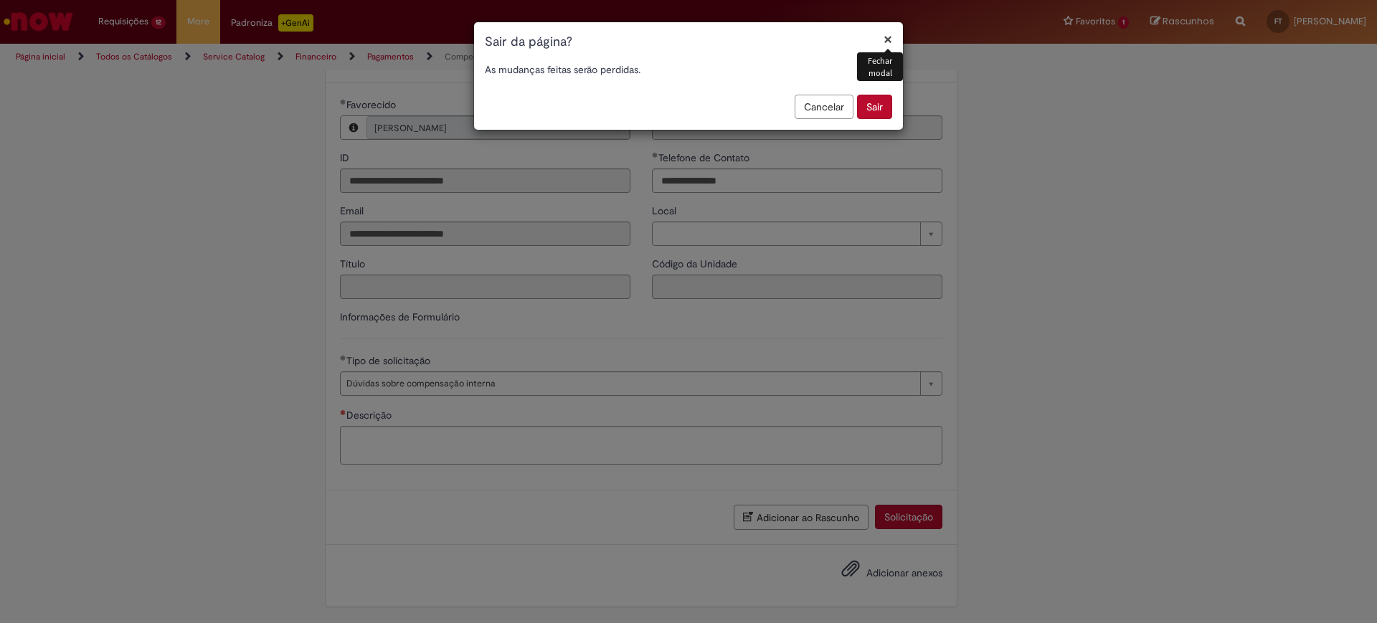
click at [888, 38] on button "×" at bounding box center [887, 39] width 9 height 15
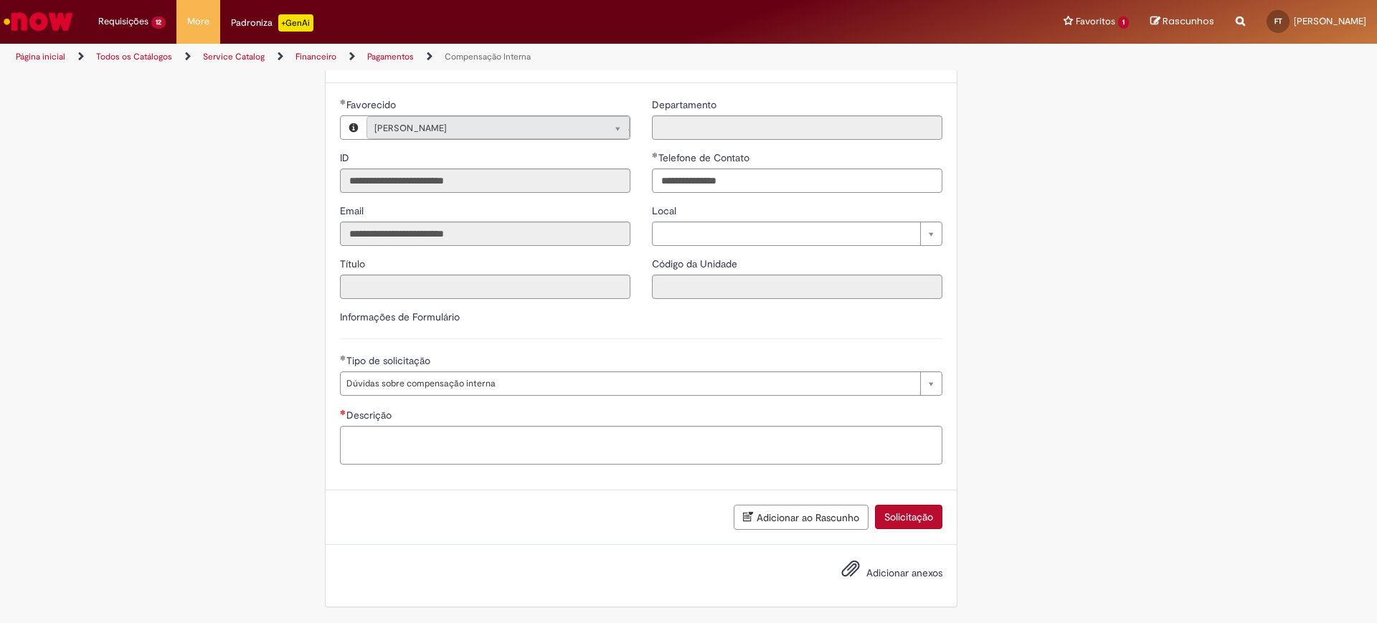
click at [425, 54] on icon "Trilhas de página" at bounding box center [424, 56] width 17 height 9
click at [388, 57] on link "Pagamentos" at bounding box center [390, 56] width 47 height 11
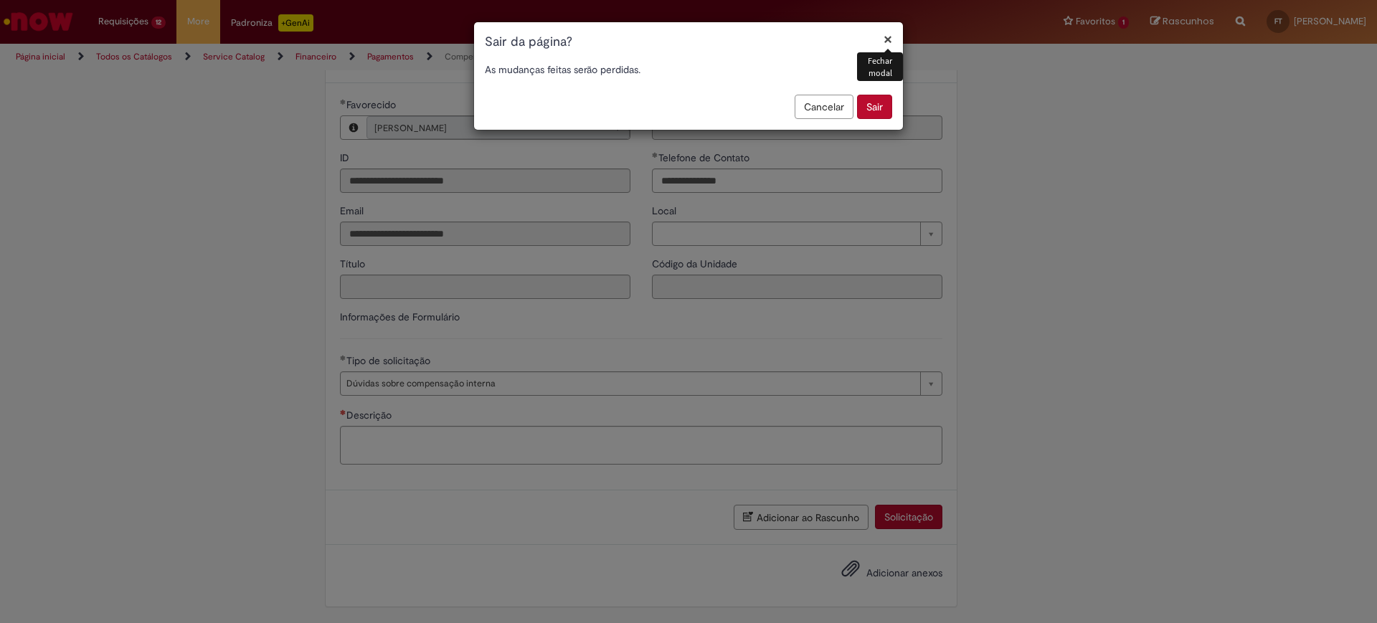
click at [887, 32] on button "×" at bounding box center [887, 39] width 9 height 15
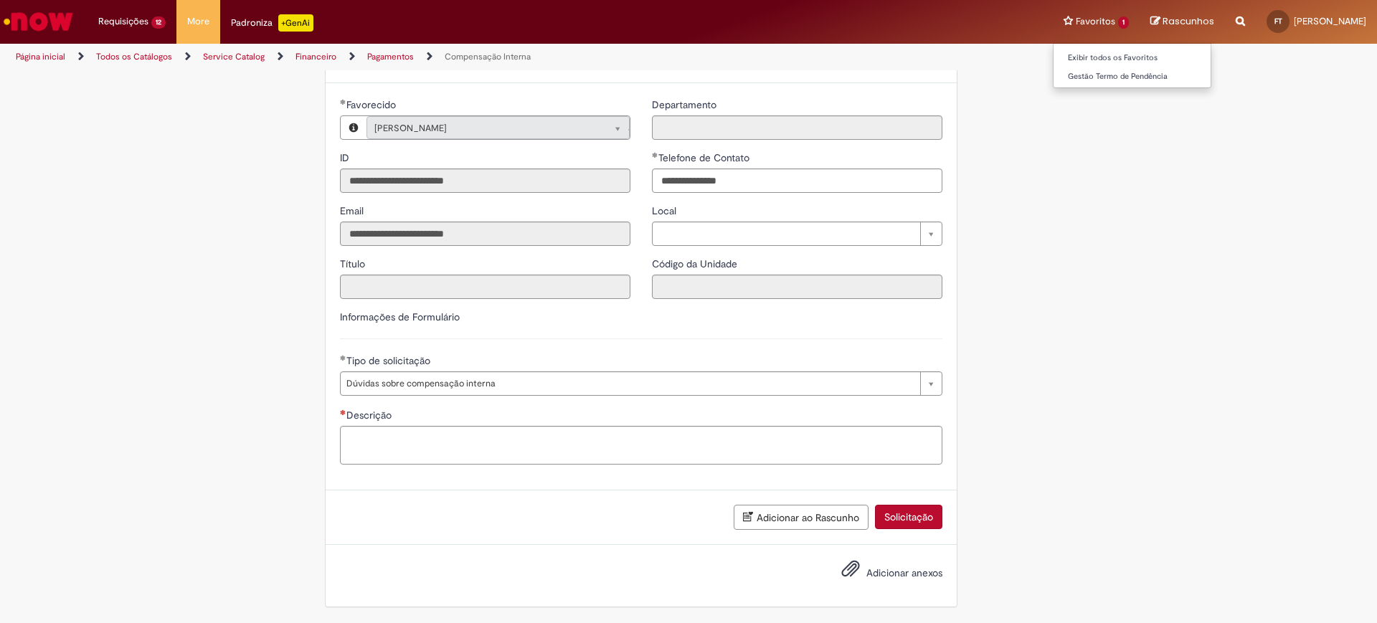
click at [1053, 25] on li "Favoritos 1 Exibir todos os Favoritos Gestão Termo de Pendência" at bounding box center [1096, 21] width 87 height 43
click at [1053, 72] on link "Gestão Termo de Pendência" at bounding box center [1132, 77] width 158 height 16
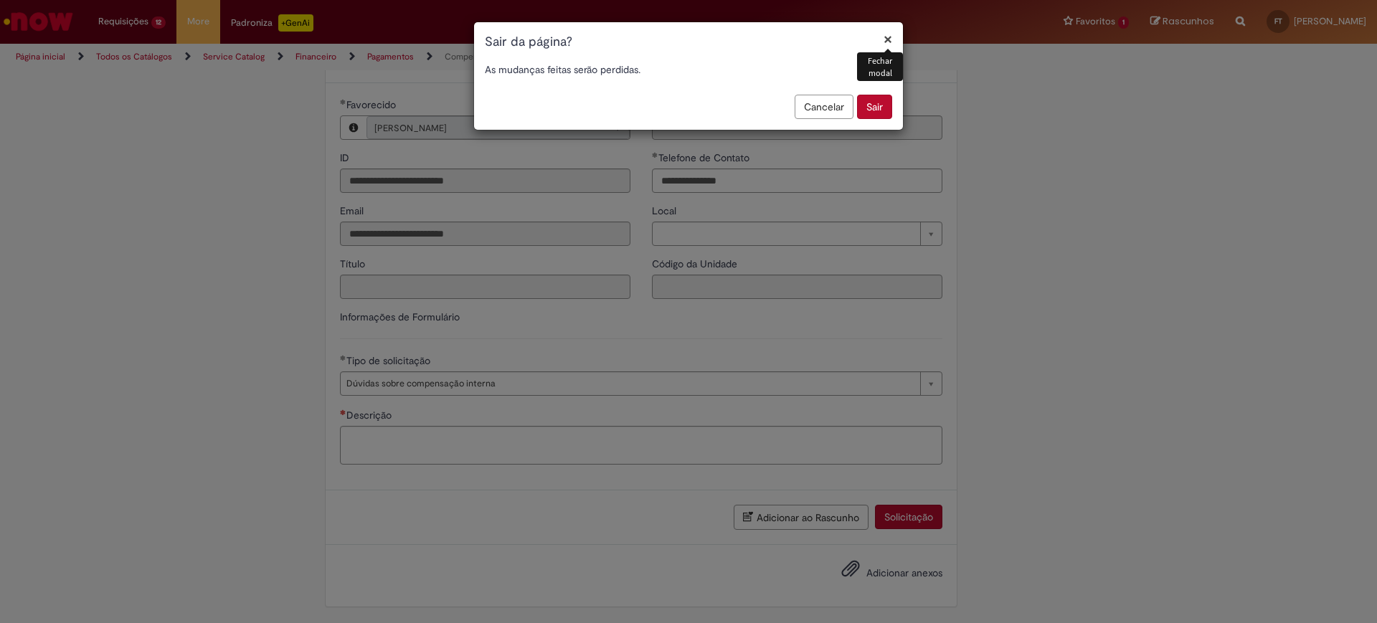
click at [886, 32] on button "×" at bounding box center [887, 39] width 9 height 15
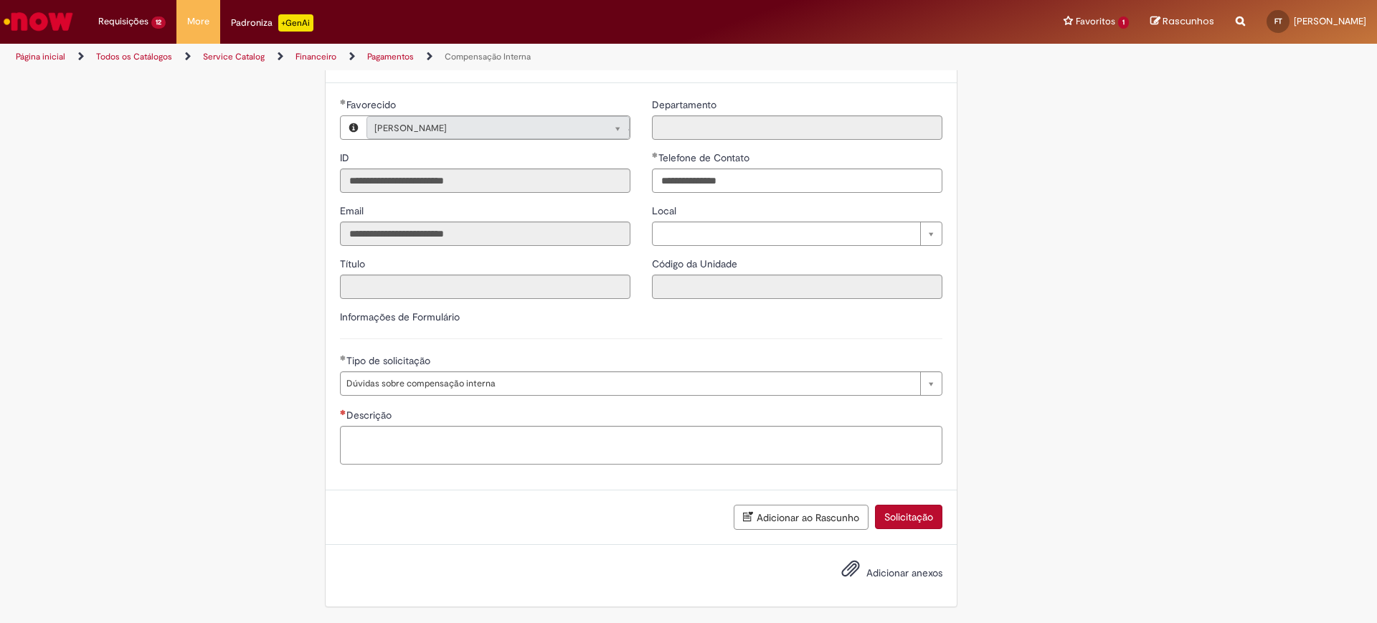
scroll to position [88, 0]
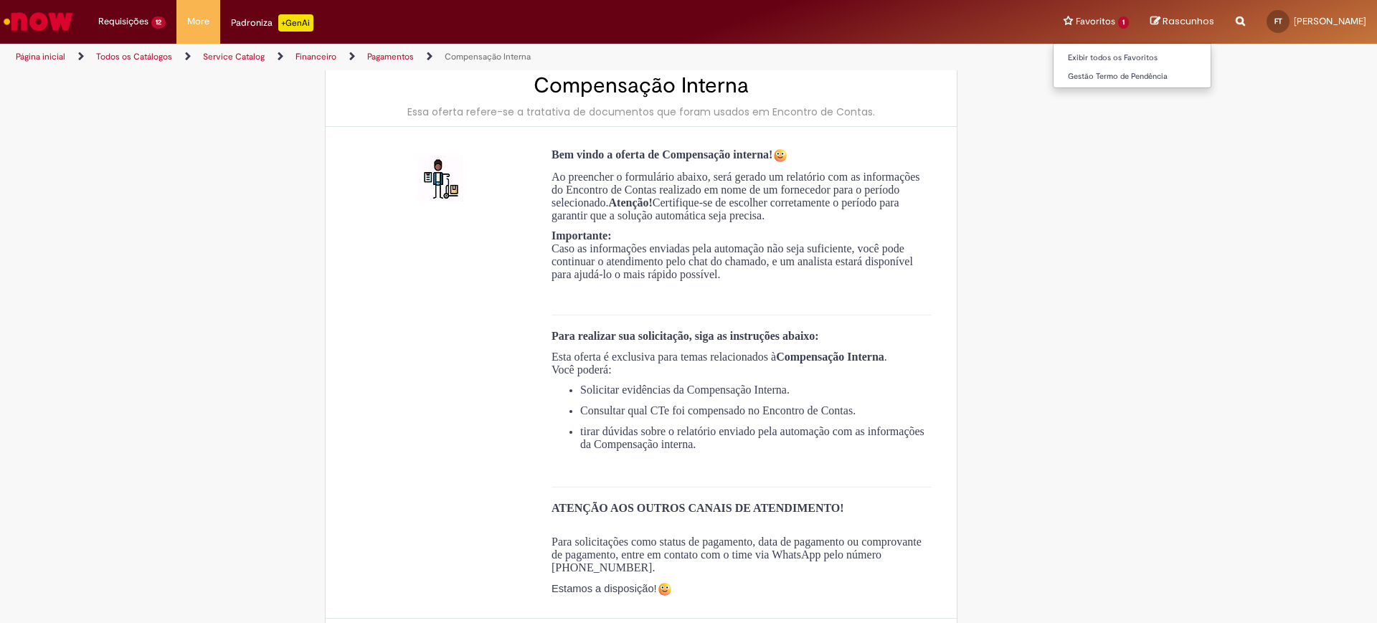
click at [1061, 21] on li "Favoritos 1 Exibir todos os Favoritos Gestão Termo de Pendência" at bounding box center [1096, 21] width 87 height 43
click at [1061, 69] on link "Gestão Termo de Pendência" at bounding box center [1132, 77] width 158 height 16
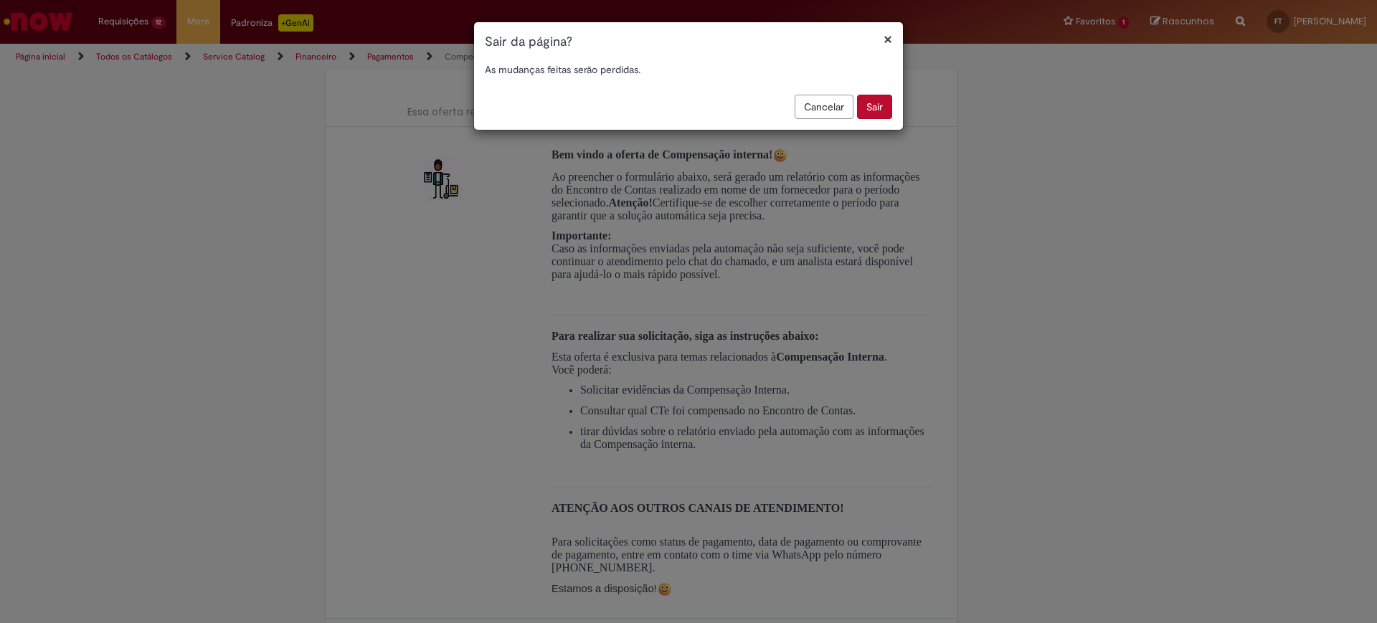
click at [876, 107] on button "Sair" at bounding box center [874, 107] width 35 height 24
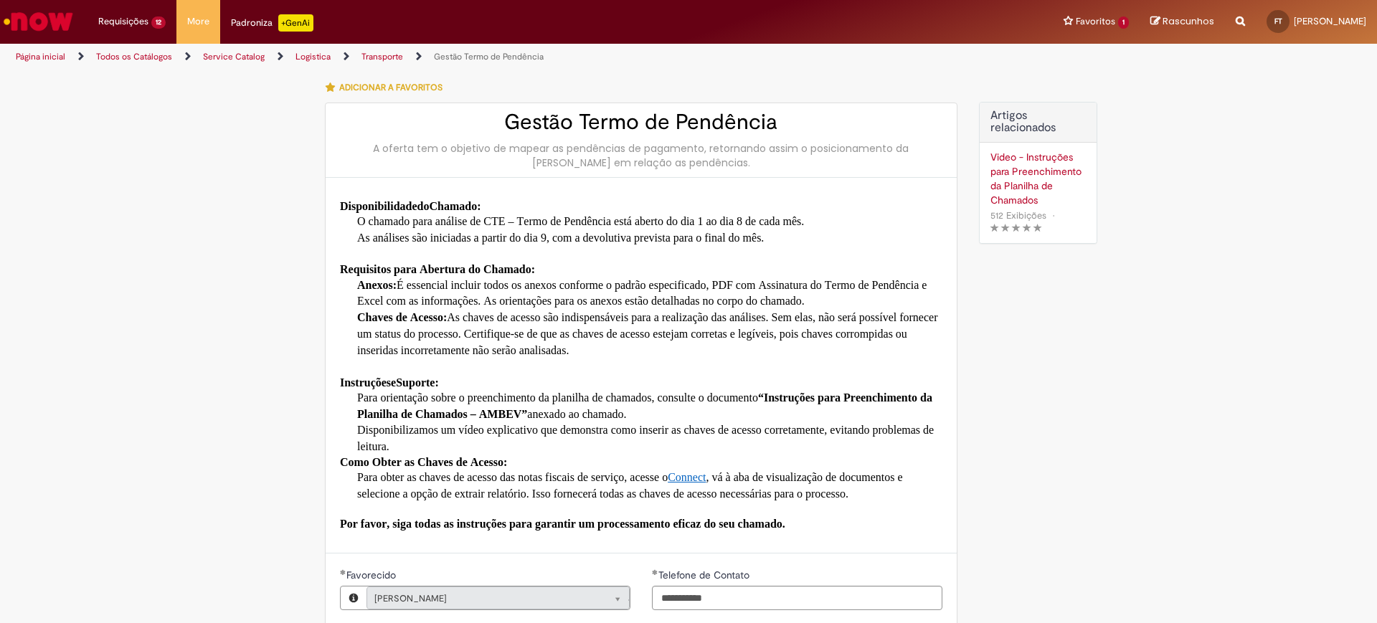
type input "**********"
click at [358, 80] on button "Adicionar a Favoritos" at bounding box center [387, 87] width 125 height 30
